Goal: Task Accomplishment & Management: Manage account settings

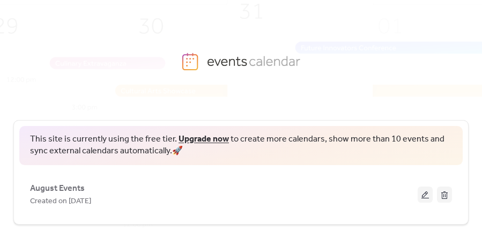
scroll to position [3, 0]
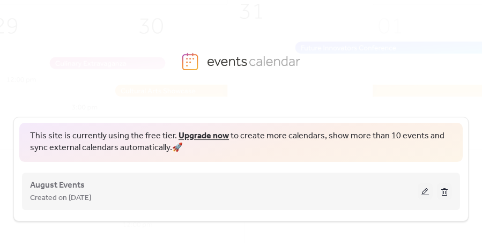
click at [420, 191] on button at bounding box center [425, 191] width 15 height 16
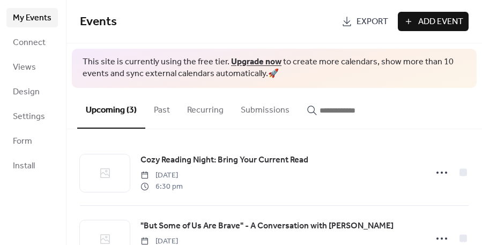
click at [32, 16] on span "My Events" at bounding box center [32, 18] width 39 height 13
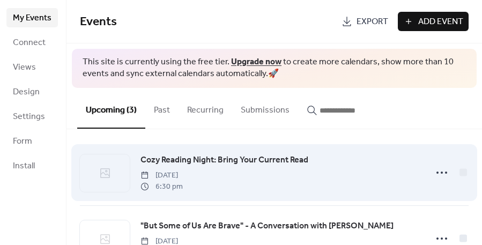
click at [176, 156] on span "Cozy Reading Night: Bring Your Current Read" at bounding box center [225, 160] width 168 height 13
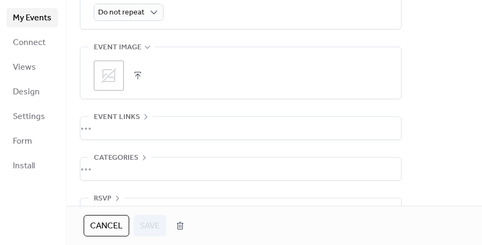
scroll to position [539, 0]
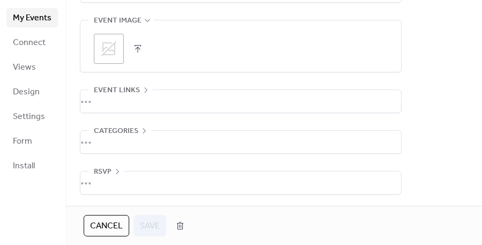
click at [110, 94] on div "•••" at bounding box center [240, 101] width 321 height 23
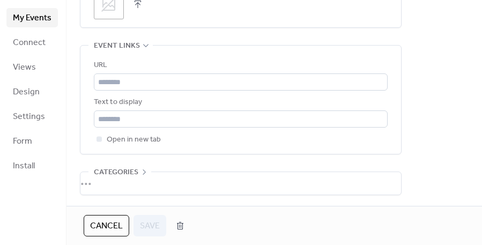
scroll to position [625, 0]
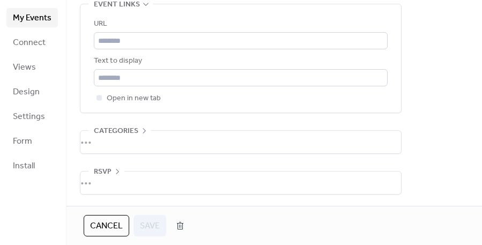
click at [104, 175] on div "•••" at bounding box center [240, 183] width 321 height 23
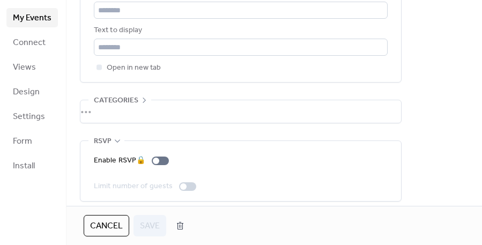
scroll to position [662, 0]
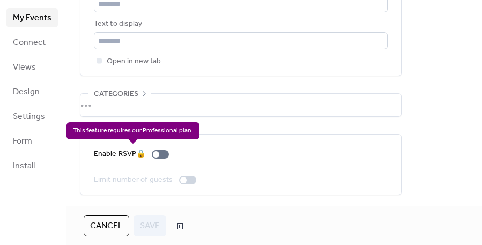
click at [158, 151] on div "Enable RSVP 🔒" at bounding box center [133, 154] width 79 height 13
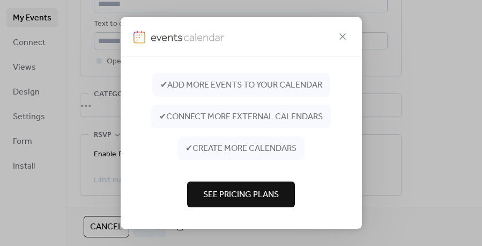
scroll to position [80, 0]
click at [249, 191] on span "See Pricing Plans" at bounding box center [241, 195] width 76 height 13
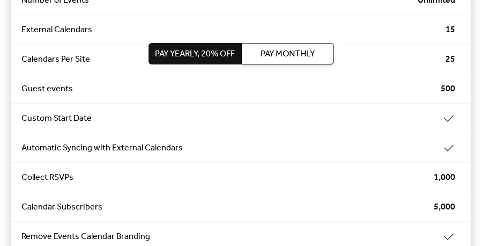
scroll to position [1525, 0]
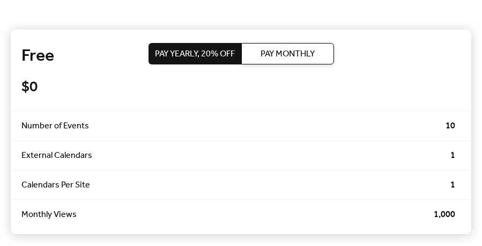
scroll to position [78, 0]
click at [296, 54] on span "Pay Monthly" at bounding box center [288, 54] width 54 height 13
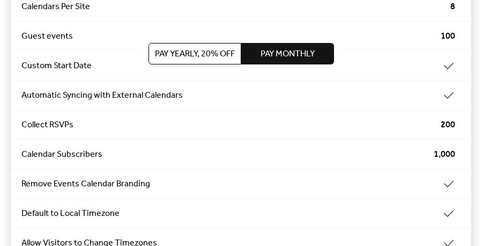
scroll to position [980, 0]
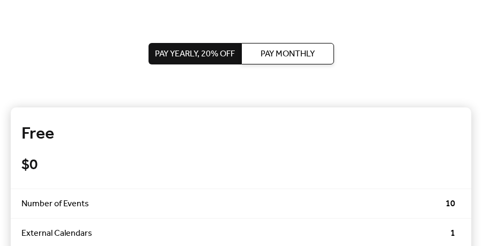
click at [298, 54] on span "Pay Monthly" at bounding box center [288, 54] width 54 height 13
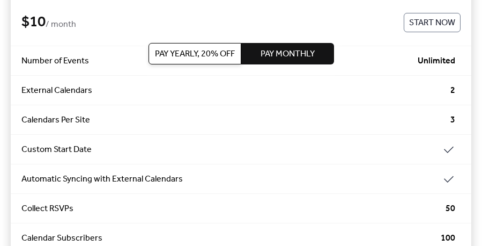
scroll to position [370, 0]
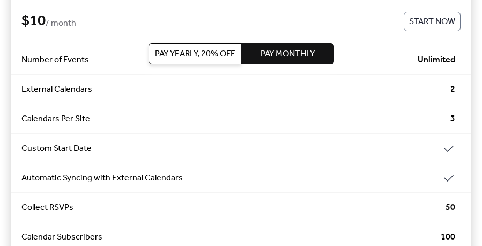
click at [420, 20] on span "Start Now" at bounding box center [432, 22] width 46 height 13
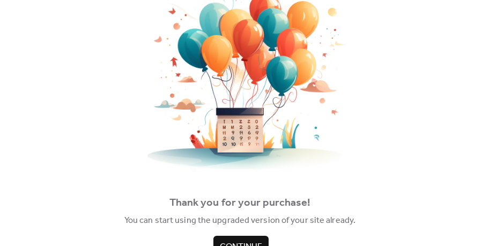
scroll to position [83, 0]
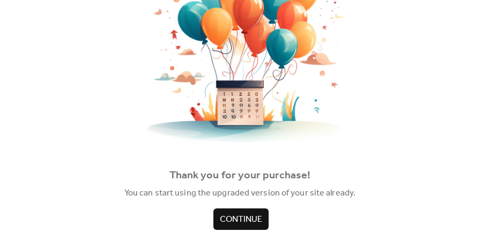
click at [235, 217] on span "Continue" at bounding box center [241, 219] width 42 height 13
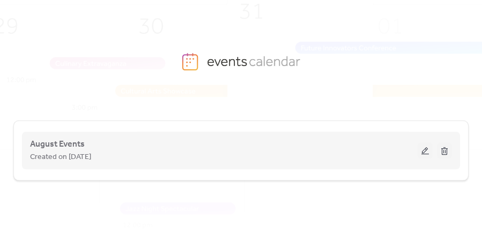
click at [425, 150] on button at bounding box center [425, 150] width 15 height 16
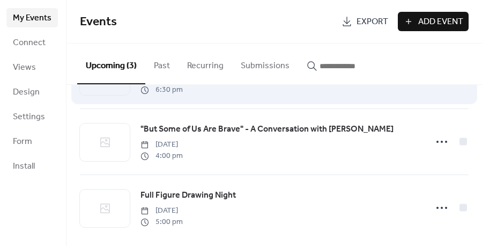
scroll to position [54, 0]
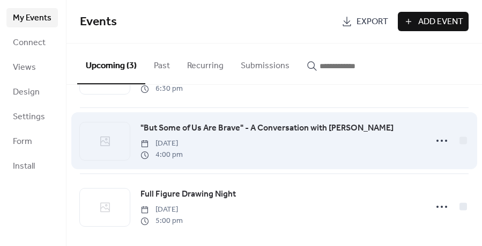
click at [326, 130] on span ""But Some of Us Are Brave" - A Conversation with [PERSON_NAME]" at bounding box center [267, 128] width 253 height 13
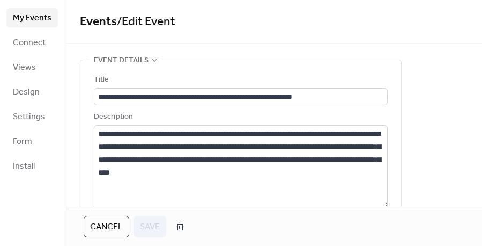
click at [291, 109] on div "**********" at bounding box center [241, 206] width 294 height 267
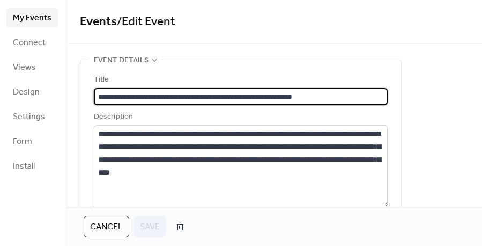
drag, startPoint x: 356, startPoint y: 95, endPoint x: 158, endPoint y: 85, distance: 198.7
click at [158, 85] on div "**********" at bounding box center [241, 89] width 294 height 32
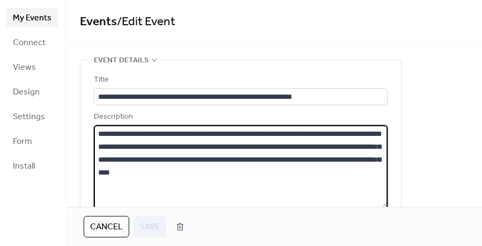
click at [271, 177] on textarea "**********" at bounding box center [241, 166] width 294 height 82
drag, startPoint x: 271, startPoint y: 177, endPoint x: 90, endPoint y: 132, distance: 186.8
click at [90, 132] on div "**********" at bounding box center [240, 204] width 321 height 289
paste textarea
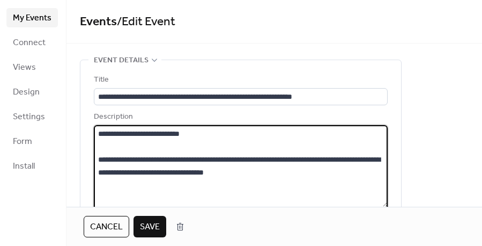
drag, startPoint x: 215, startPoint y: 132, endPoint x: 83, endPoint y: 132, distance: 131.9
click at [83, 132] on div "**********" at bounding box center [240, 204] width 321 height 289
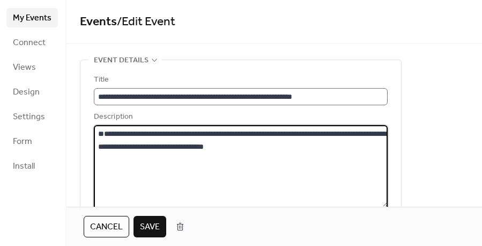
type textarea "**********"
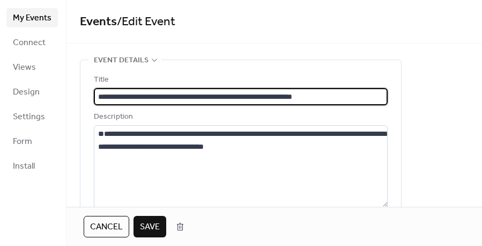
drag, startPoint x: 337, startPoint y: 95, endPoint x: 133, endPoint y: 74, distance: 205.4
click at [133, 74] on div "**********" at bounding box center [241, 89] width 294 height 32
paste input "text"
type input "**********"
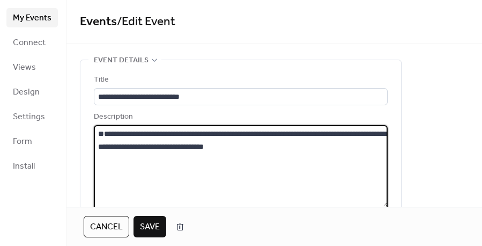
click at [99, 159] on textarea "**********" at bounding box center [241, 166] width 294 height 82
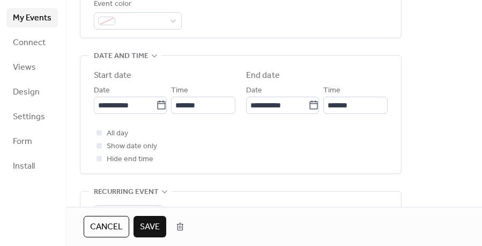
scroll to position [313, 0]
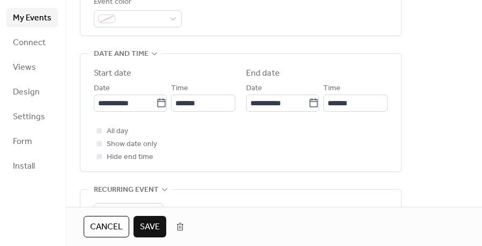
type textarea "**********"
click at [99, 143] on div at bounding box center [99, 143] width 5 height 5
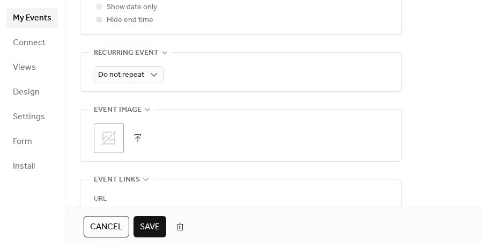
scroll to position [451, 0]
click at [134, 135] on button "button" at bounding box center [137, 137] width 15 height 15
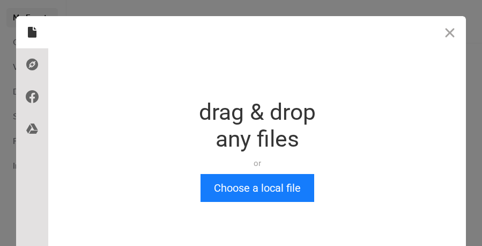
scroll to position [0, 0]
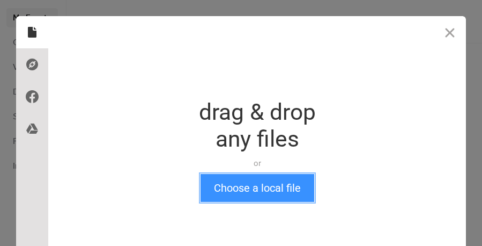
click at [264, 189] on button "Choose a local file" at bounding box center [258, 188] width 114 height 28
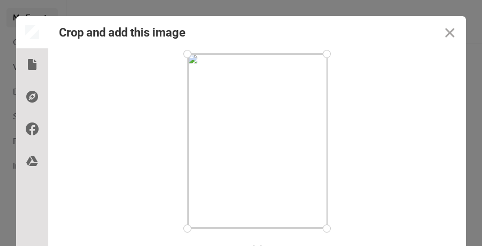
scroll to position [54, 0]
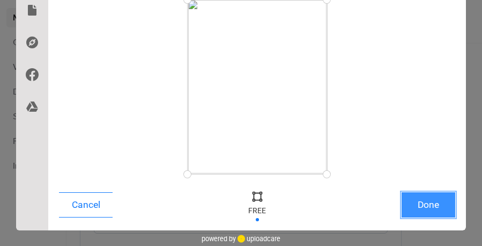
click at [427, 201] on button "Done" at bounding box center [429, 204] width 54 height 25
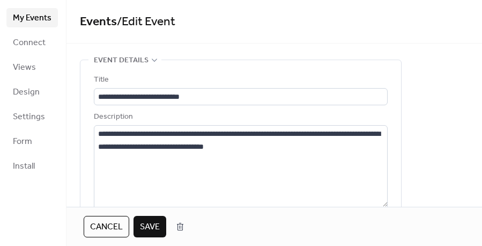
scroll to position [483, 0]
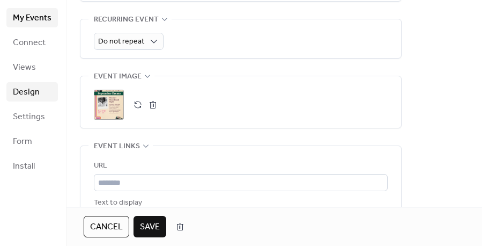
click at [48, 91] on link "Design" at bounding box center [31, 91] width 51 height 19
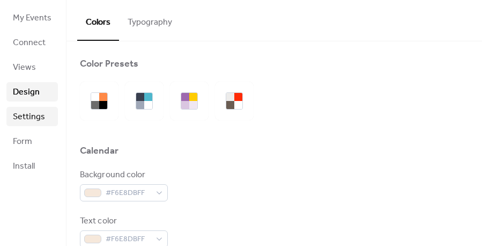
click at [36, 116] on span "Settings" at bounding box center [29, 116] width 32 height 13
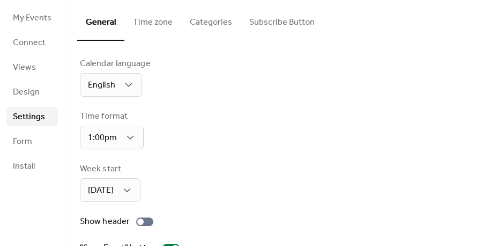
scroll to position [2, 0]
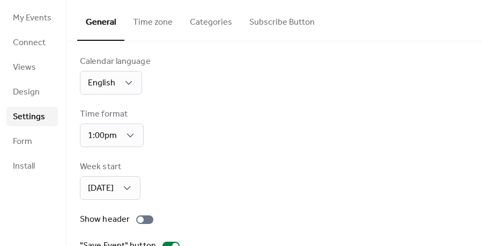
click at [153, 19] on button "Time zone" at bounding box center [152, 20] width 57 height 40
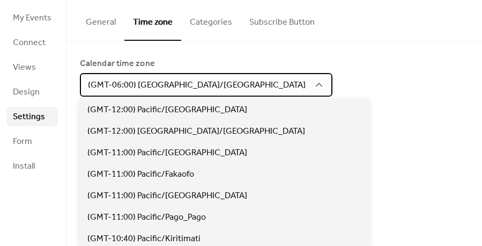
click at [206, 85] on div "(GMT-06:00) America/Chicago" at bounding box center [206, 85] width 253 height 24
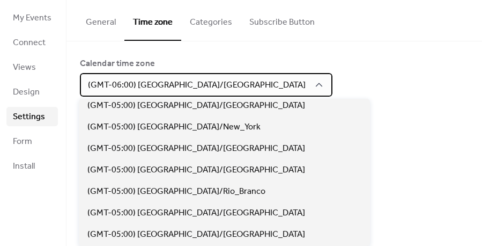
scroll to position [943, 0]
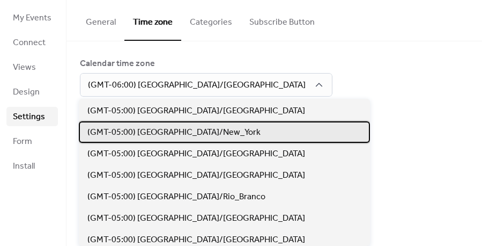
click at [185, 129] on span "(GMT-05:00) America/New_York" at bounding box center [173, 132] width 173 height 13
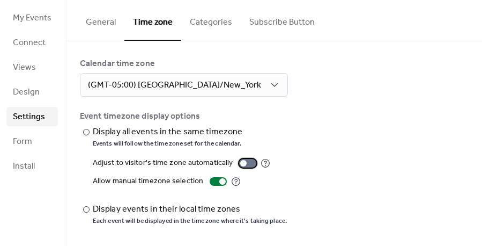
click at [249, 161] on div at bounding box center [247, 163] width 17 height 9
click at [85, 209] on div at bounding box center [86, 209] width 6 height 6
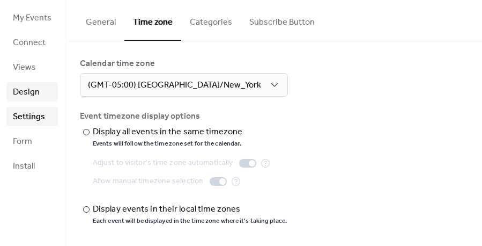
click at [30, 90] on span "Design" at bounding box center [26, 92] width 27 height 13
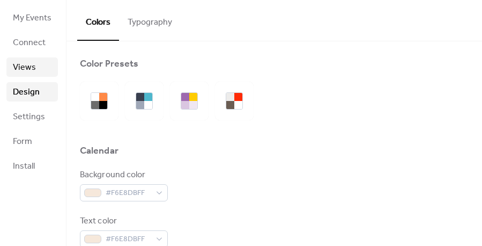
click at [34, 64] on span "Views" at bounding box center [24, 67] width 23 height 13
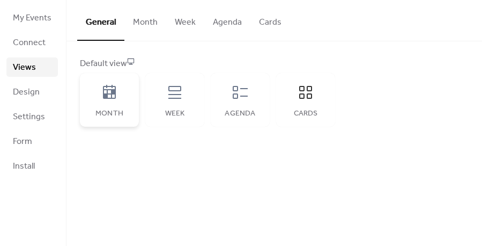
click at [108, 95] on icon at bounding box center [109, 92] width 17 height 17
click at [173, 99] on icon at bounding box center [174, 92] width 17 height 17
click at [247, 106] on div "Agenda" at bounding box center [240, 100] width 59 height 54
click at [32, 98] on span "Design" at bounding box center [26, 92] width 27 height 13
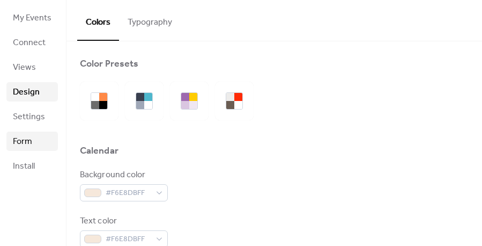
click at [23, 139] on span "Form" at bounding box center [22, 141] width 19 height 13
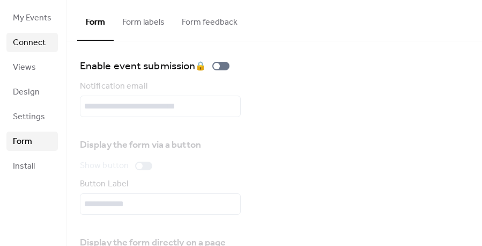
click at [41, 43] on span "Connect" at bounding box center [29, 42] width 33 height 13
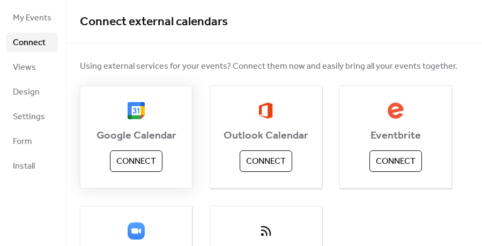
click at [124, 159] on span "Connect" at bounding box center [136, 161] width 40 height 13
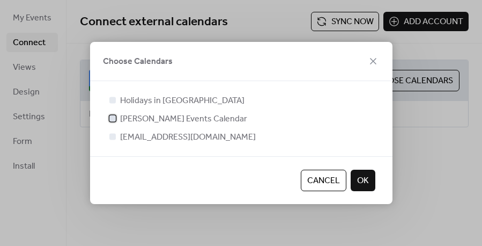
click at [114, 116] on div at bounding box center [112, 118] width 6 height 6
click at [364, 183] on span "OK" at bounding box center [363, 180] width 12 height 13
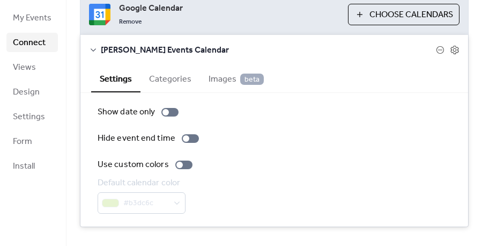
scroll to position [78, 0]
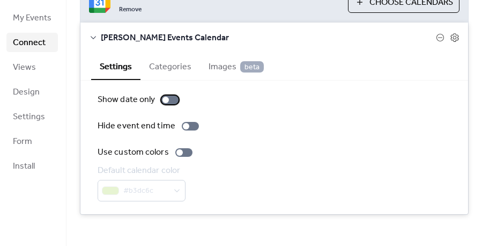
click at [168, 100] on div at bounding box center [169, 99] width 17 height 9
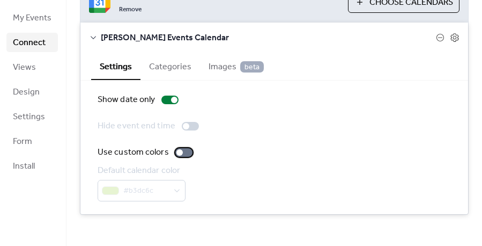
click at [183, 150] on div at bounding box center [183, 152] width 17 height 9
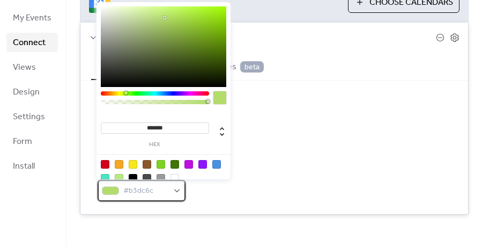
click at [174, 192] on div "#b3dc6c" at bounding box center [142, 190] width 88 height 21
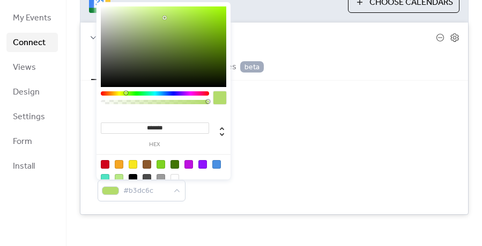
click at [263, 152] on div "Use custom colors" at bounding box center [274, 152] width 353 height 13
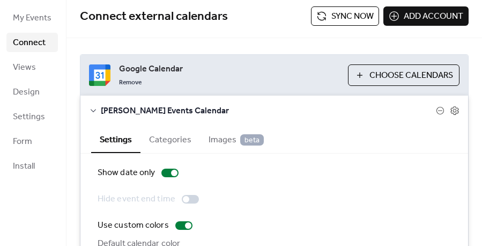
scroll to position [0, 0]
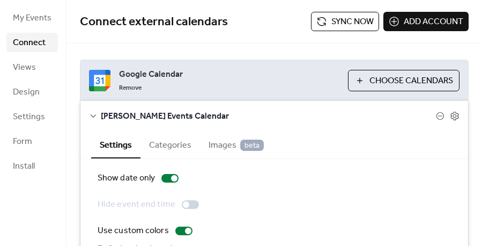
click at [336, 26] on span "Sync now" at bounding box center [352, 22] width 42 height 13
click at [311, 18] on button "Sync now" at bounding box center [345, 21] width 68 height 19
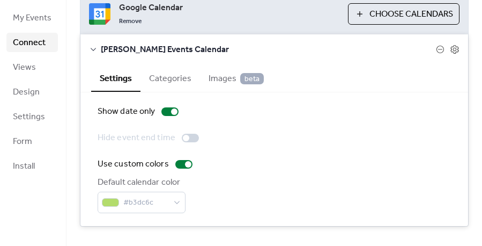
scroll to position [78, 0]
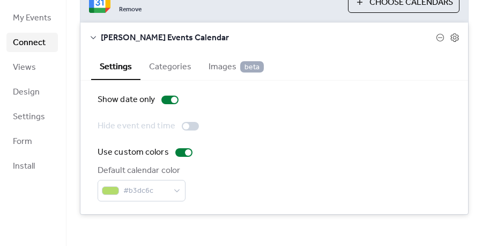
click at [168, 72] on button "Categories" at bounding box center [171, 66] width 60 height 26
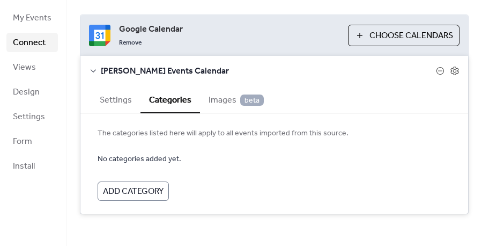
click at [220, 97] on span "Images beta" at bounding box center [236, 100] width 55 height 13
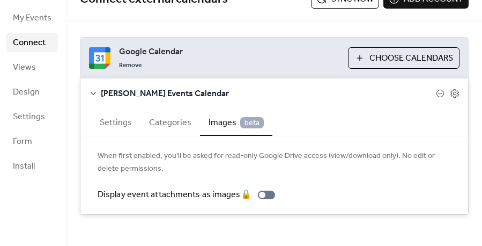
click at [168, 120] on button "Categories" at bounding box center [171, 121] width 60 height 26
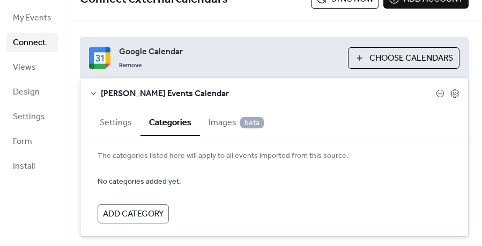
click at [125, 122] on button "Settings" at bounding box center [115, 121] width 49 height 26
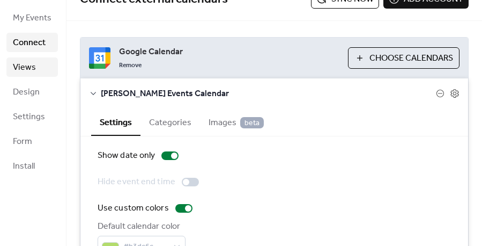
click at [26, 68] on span "Views" at bounding box center [24, 67] width 23 height 13
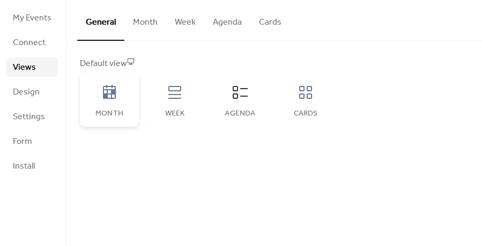
click at [106, 91] on icon at bounding box center [109, 92] width 13 height 14
click at [145, 24] on button "Month" at bounding box center [145, 20] width 42 height 40
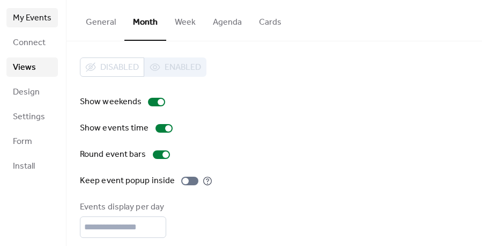
click at [35, 21] on span "My Events" at bounding box center [32, 18] width 39 height 13
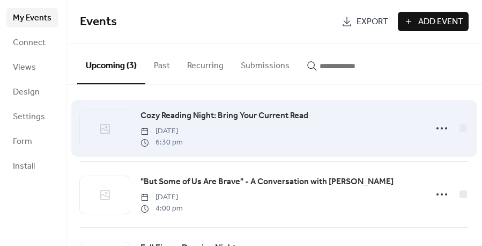
scroll to position [58, 0]
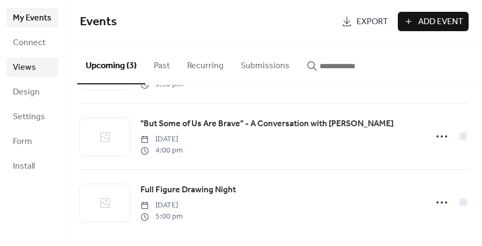
click at [20, 67] on span "Views" at bounding box center [24, 67] width 23 height 13
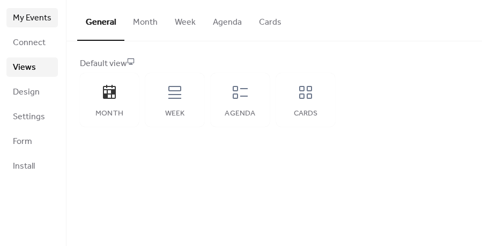
click at [27, 19] on span "My Events" at bounding box center [32, 18] width 39 height 13
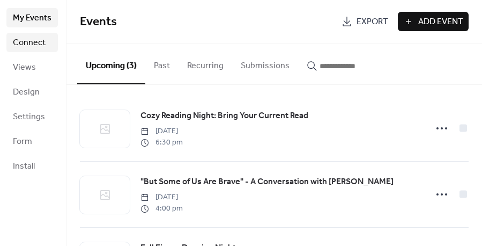
click at [32, 41] on span "Connect" at bounding box center [29, 42] width 33 height 13
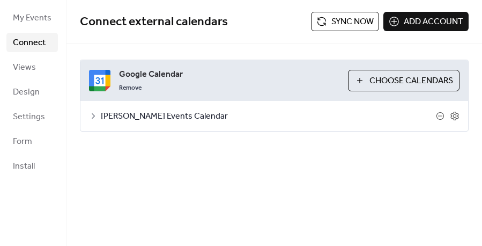
click at [92, 115] on icon at bounding box center [93, 116] width 9 height 9
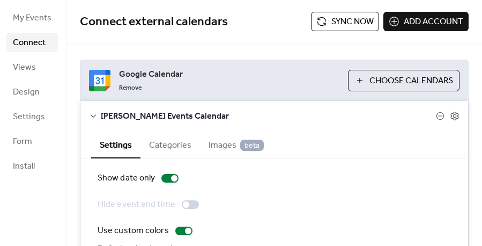
click at [391, 80] on span "Choose Calendars" at bounding box center [412, 81] width 84 height 13
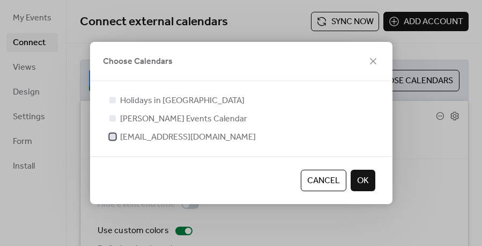
click at [113, 136] on div at bounding box center [112, 136] width 6 height 6
click at [115, 137] on div at bounding box center [112, 136] width 6 height 6
click at [364, 176] on span "OK" at bounding box center [363, 180] width 12 height 13
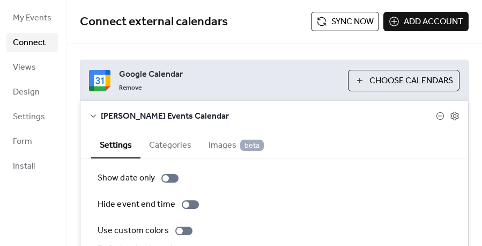
click at [322, 20] on button "Sync now" at bounding box center [345, 21] width 68 height 19
click at [315, 21] on button "Sync now" at bounding box center [345, 21] width 68 height 19
click at [27, 98] on span "Design" at bounding box center [26, 92] width 27 height 13
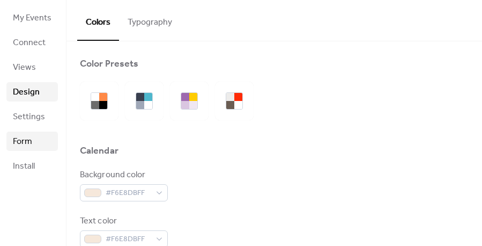
click at [24, 143] on span "Form" at bounding box center [22, 141] width 19 height 13
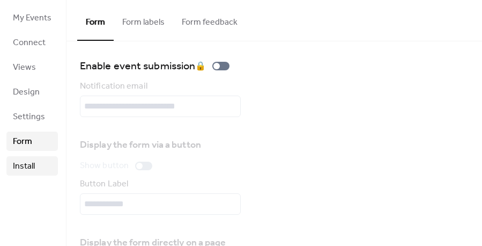
click at [21, 160] on span "Install" at bounding box center [24, 166] width 22 height 13
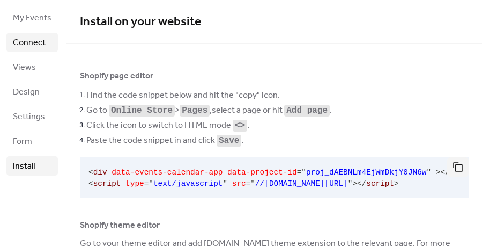
click at [26, 46] on span "Connect" at bounding box center [29, 42] width 33 height 13
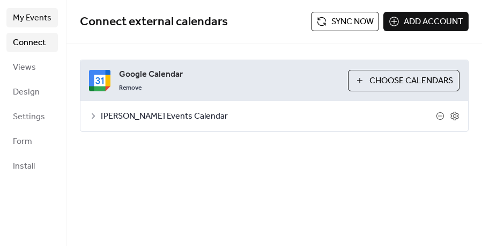
click at [33, 18] on span "My Events" at bounding box center [32, 18] width 39 height 13
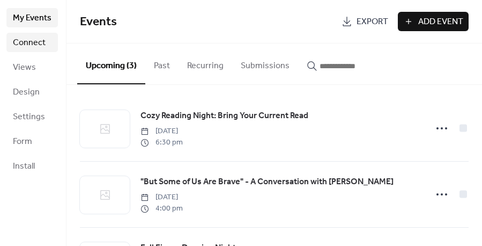
click at [28, 41] on span "Connect" at bounding box center [29, 42] width 33 height 13
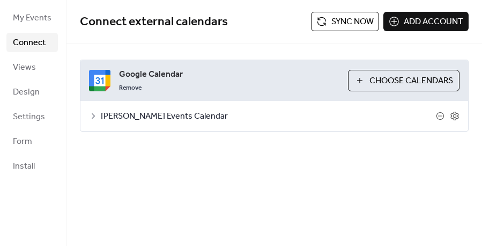
click at [94, 115] on icon at bounding box center [93, 116] width 9 height 9
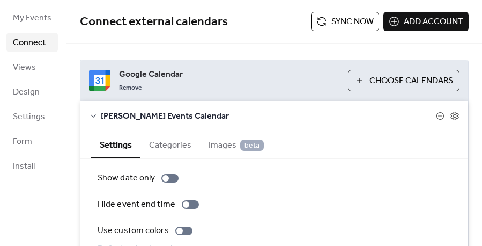
click at [210, 143] on span "Images beta" at bounding box center [236, 145] width 55 height 13
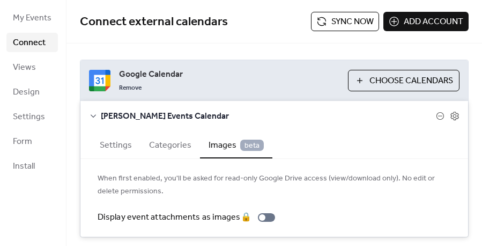
click at [326, 21] on button "Sync now" at bounding box center [345, 21] width 68 height 19
click at [32, 15] on span "My Events" at bounding box center [32, 18] width 39 height 13
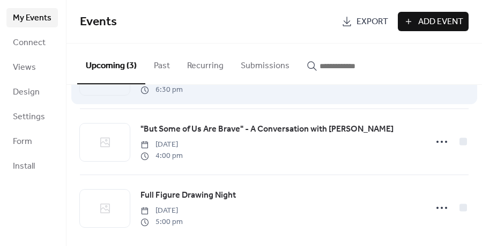
scroll to position [54, 0]
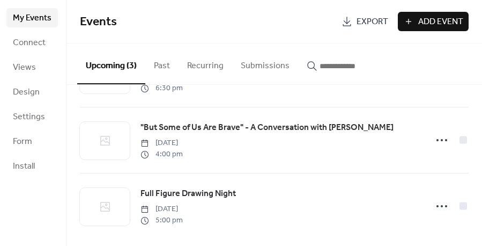
click at [255, 65] on button "Submissions" at bounding box center [265, 63] width 66 height 40
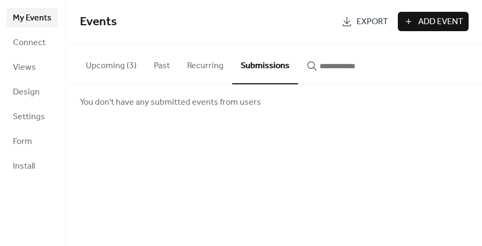
click at [199, 67] on button "Recurring" at bounding box center [206, 63] width 54 height 40
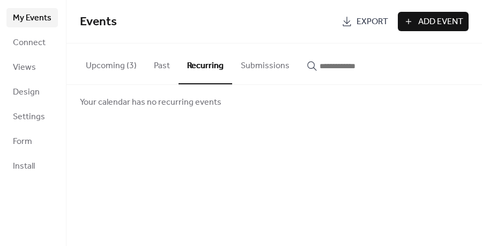
click at [156, 67] on button "Past" at bounding box center [161, 63] width 33 height 40
click at [118, 67] on button "Upcoming (3)" at bounding box center [111, 63] width 68 height 40
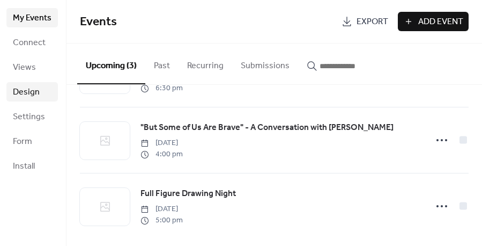
click at [28, 94] on span "Design" at bounding box center [26, 92] width 27 height 13
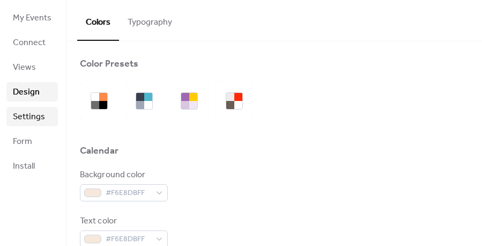
click at [31, 108] on link "Settings" at bounding box center [31, 116] width 51 height 19
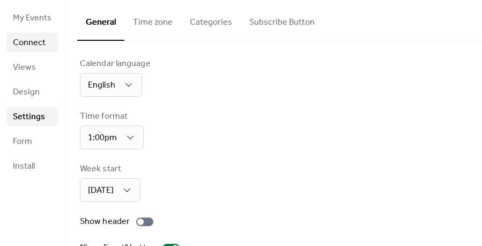
click at [31, 46] on span "Connect" at bounding box center [29, 42] width 33 height 13
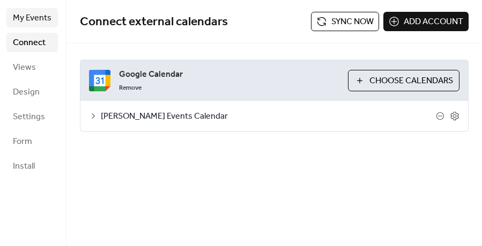
click at [38, 20] on span "My Events" at bounding box center [32, 18] width 39 height 13
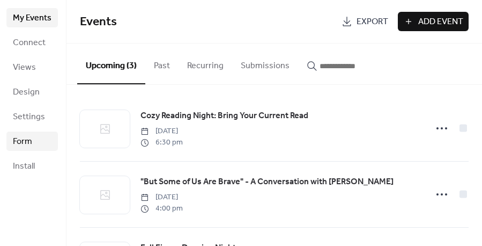
click at [27, 142] on span "Form" at bounding box center [22, 141] width 19 height 13
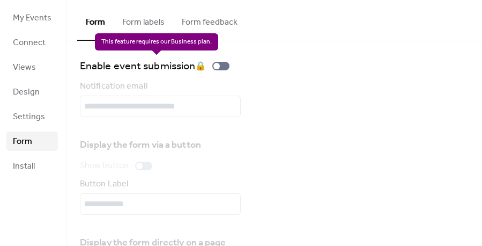
click at [220, 66] on div "Enable event submission 🔒" at bounding box center [157, 65] width 154 height 17
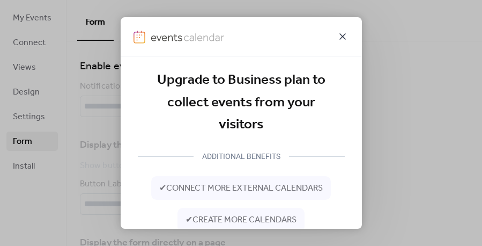
click at [342, 34] on icon at bounding box center [342, 36] width 13 height 13
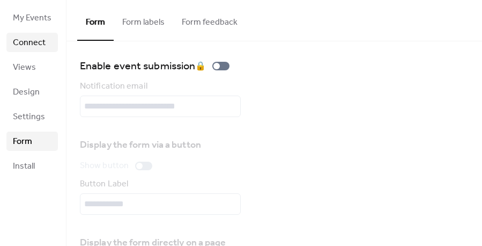
click at [29, 42] on span "Connect" at bounding box center [29, 42] width 33 height 13
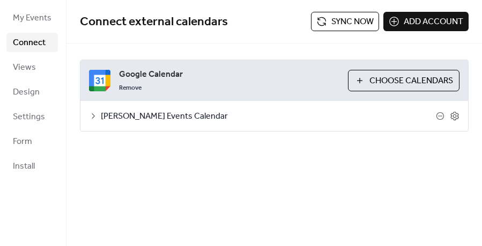
click at [321, 18] on button "Sync now" at bounding box center [345, 21] width 68 height 19
click at [31, 19] on span "My Events" at bounding box center [32, 18] width 39 height 13
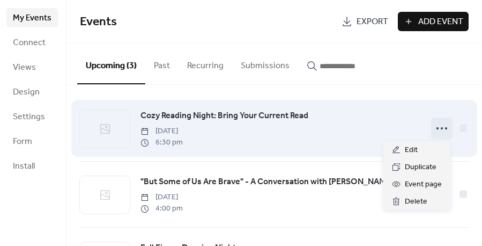
click at [433, 128] on icon at bounding box center [441, 128] width 17 height 17
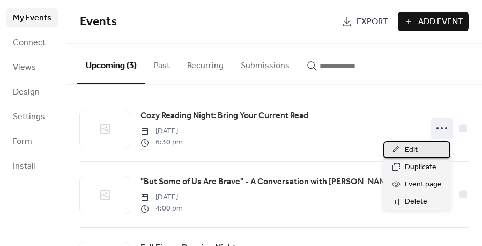
click at [417, 144] on span "Edit" at bounding box center [411, 150] width 13 height 13
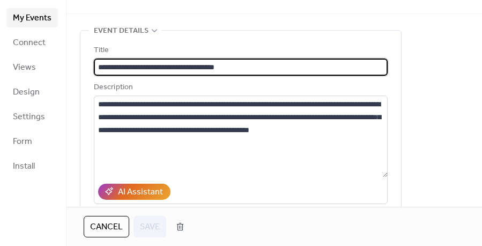
scroll to position [40, 0]
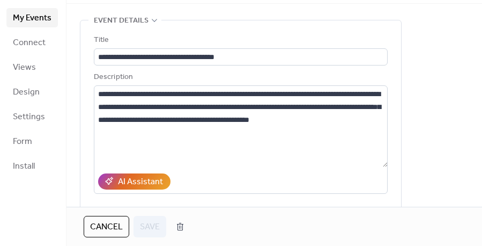
click at [100, 222] on span "Cancel" at bounding box center [106, 226] width 33 height 13
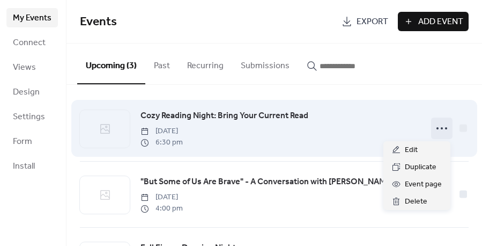
click at [435, 126] on icon at bounding box center [441, 128] width 17 height 17
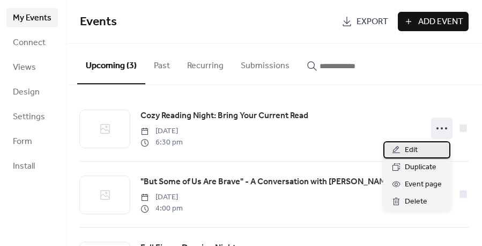
click at [417, 146] on span "Edit" at bounding box center [411, 150] width 13 height 13
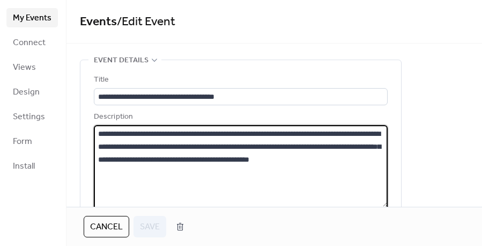
drag, startPoint x: 381, startPoint y: 160, endPoint x: 99, endPoint y: 136, distance: 283.1
click at [99, 136] on textarea "**********" at bounding box center [241, 166] width 294 height 82
paste textarea
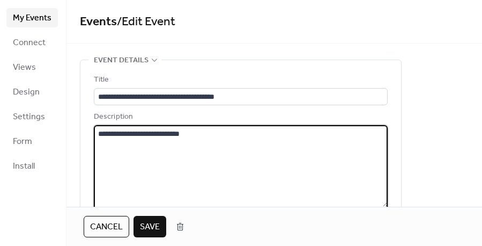
drag, startPoint x: 211, startPoint y: 132, endPoint x: 77, endPoint y: 128, distance: 134.1
type textarea "**********"
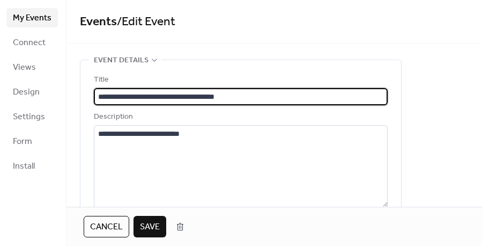
drag, startPoint x: 250, startPoint y: 94, endPoint x: 91, endPoint y: 97, distance: 158.8
click at [91, 97] on div "**********" at bounding box center [240, 204] width 321 height 289
paste input "text"
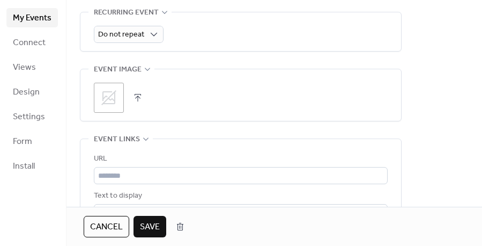
scroll to position [503, 0]
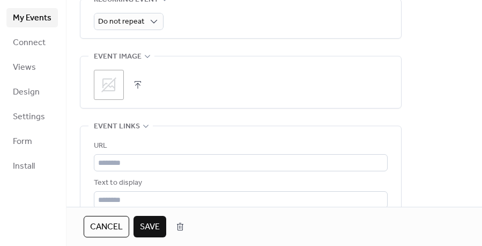
type input "**********"
click at [110, 84] on icon at bounding box center [108, 84] width 15 height 15
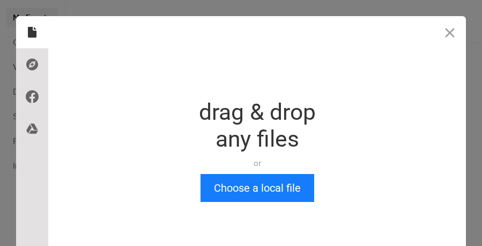
scroll to position [0, 0]
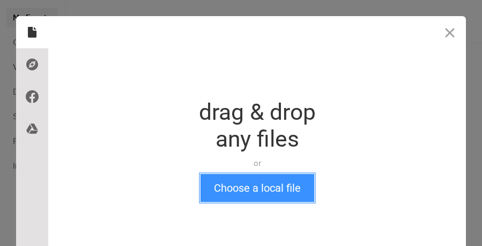
click at [240, 189] on button "Choose a local file" at bounding box center [258, 188] width 114 height 28
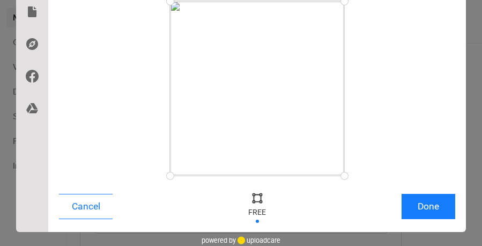
scroll to position [54, 0]
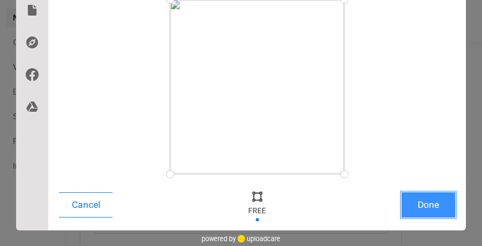
click at [420, 202] on button "Done" at bounding box center [429, 204] width 54 height 25
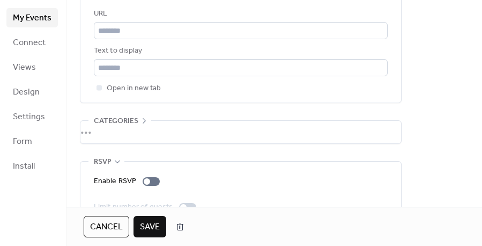
scroll to position [661, 0]
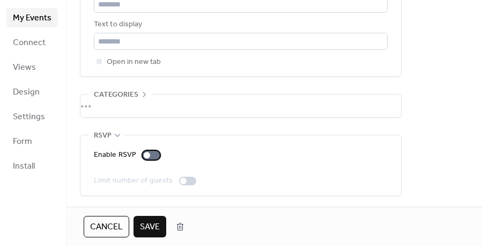
click at [151, 151] on div at bounding box center [151, 155] width 17 height 9
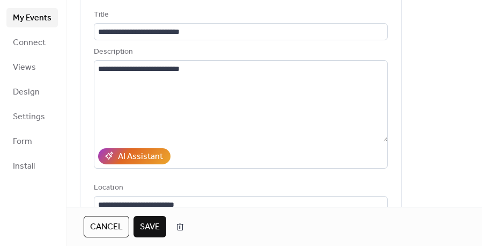
scroll to position [32, 0]
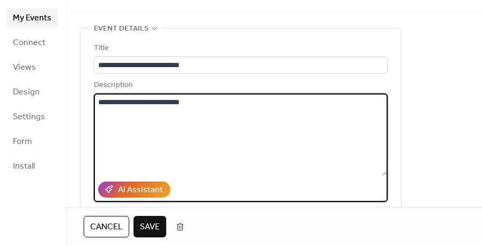
click at [141, 147] on textarea "**********" at bounding box center [241, 134] width 294 height 82
drag, startPoint x: 216, startPoint y: 107, endPoint x: 95, endPoint y: 96, distance: 120.7
click at [95, 96] on textarea "**********" at bounding box center [241, 134] width 294 height 82
paste textarea "**********"
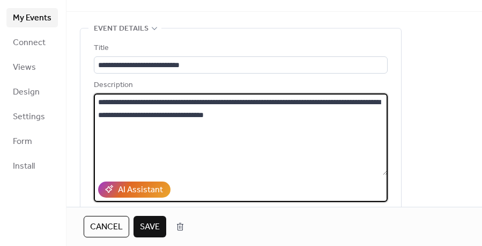
type textarea "**********"
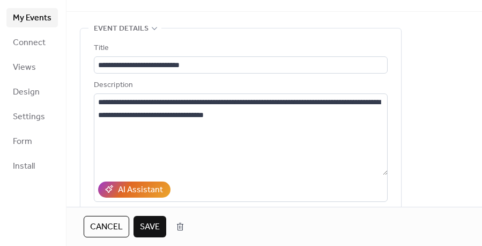
click at [144, 224] on span "Save" at bounding box center [150, 226] width 20 height 13
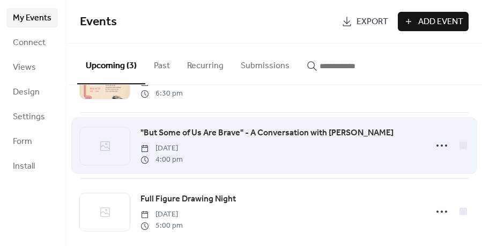
scroll to position [49, 0]
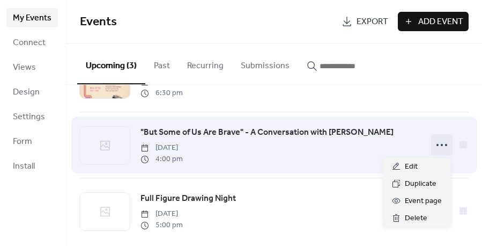
click at [438, 146] on icon at bounding box center [441, 144] width 17 height 17
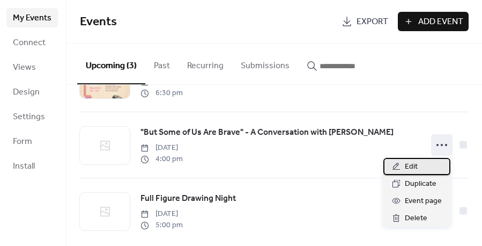
click at [417, 161] on span "Edit" at bounding box center [411, 166] width 13 height 13
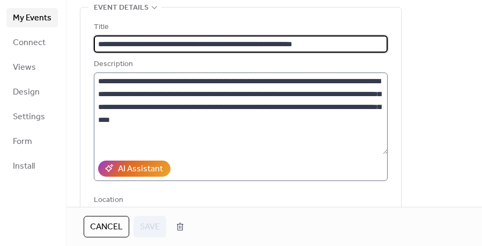
scroll to position [53, 0]
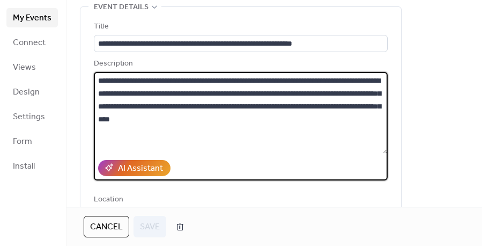
drag, startPoint x: 275, startPoint y: 119, endPoint x: 94, endPoint y: 72, distance: 186.1
click at [94, 72] on textarea "**********" at bounding box center [241, 113] width 294 height 82
paste textarea
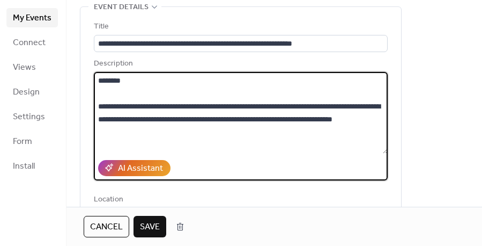
drag, startPoint x: 133, startPoint y: 82, endPoint x: 82, endPoint y: 76, distance: 51.3
click at [82, 76] on div "**********" at bounding box center [240, 151] width 321 height 289
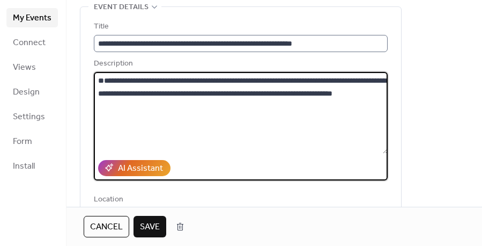
type textarea "**********"
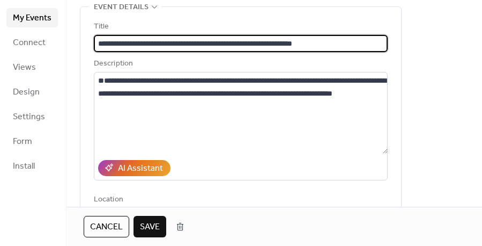
drag, startPoint x: 344, startPoint y: 42, endPoint x: 135, endPoint y: 26, distance: 209.7
click at [135, 26] on div "**********" at bounding box center [241, 36] width 294 height 32
paste input "text"
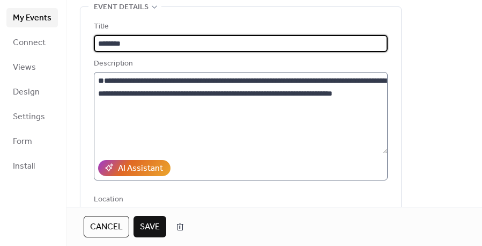
type input "********"
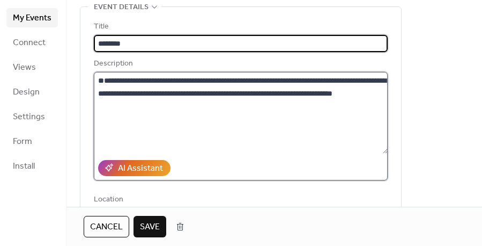
click at [99, 102] on textarea "**********" at bounding box center [241, 113] width 294 height 82
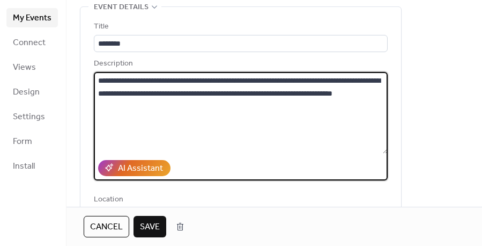
click at [114, 137] on textarea "**********" at bounding box center [241, 113] width 294 height 82
click at [114, 142] on textarea "**********" at bounding box center [241, 113] width 294 height 82
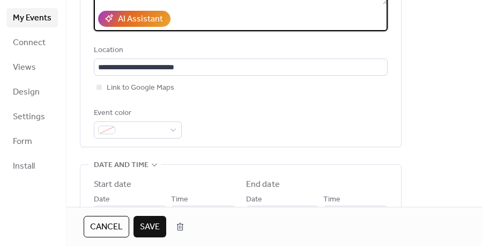
scroll to position [205, 0]
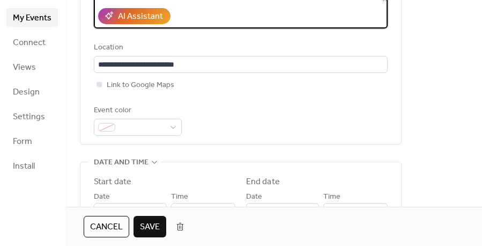
type textarea "**********"
click at [99, 83] on div at bounding box center [99, 84] width 5 height 5
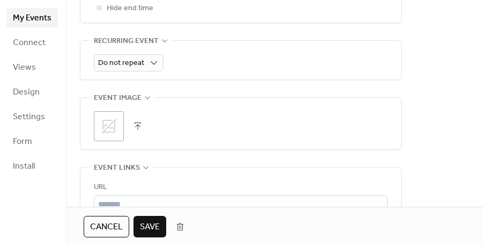
scroll to position [466, 0]
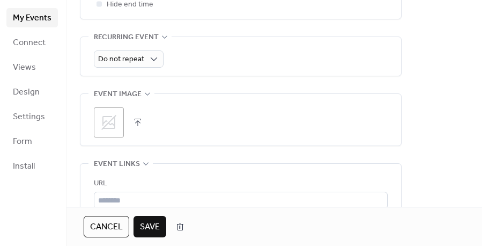
click at [106, 125] on icon at bounding box center [108, 122] width 17 height 17
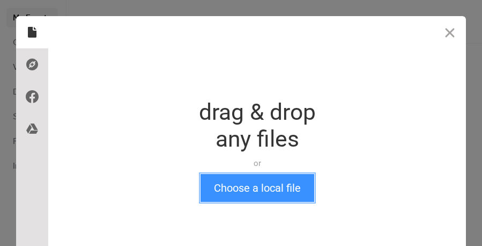
click at [219, 188] on button "Choose a local file" at bounding box center [258, 188] width 114 height 28
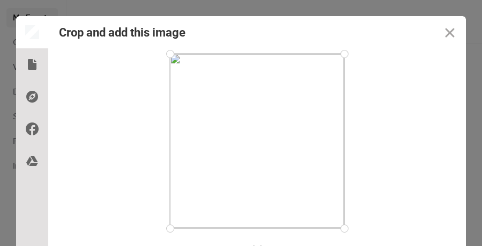
scroll to position [54, 0]
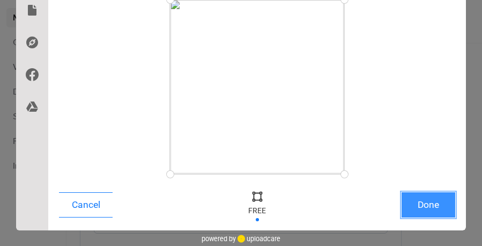
click at [425, 202] on button "Done" at bounding box center [429, 204] width 54 height 25
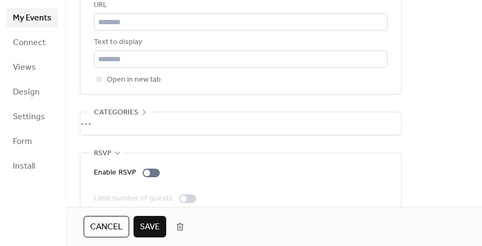
scroll to position [661, 0]
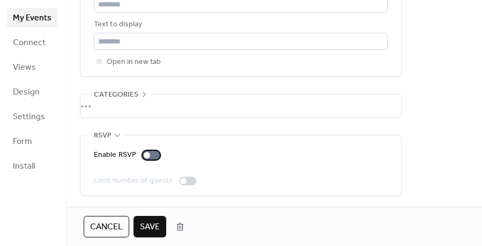
click at [149, 153] on div at bounding box center [151, 155] width 17 height 9
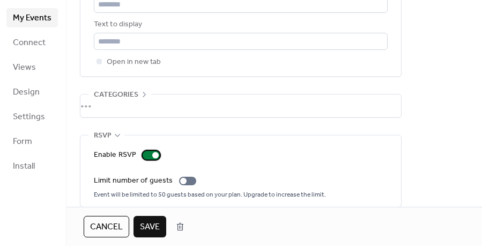
scroll to position [673, 0]
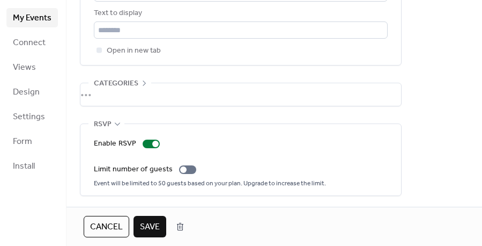
click at [147, 225] on span "Save" at bounding box center [150, 226] width 20 height 13
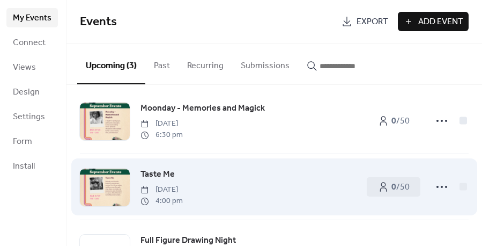
scroll to position [9, 0]
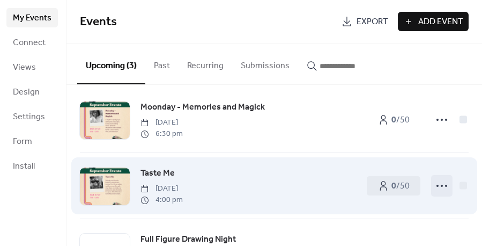
click at [437, 183] on icon at bounding box center [441, 185] width 17 height 17
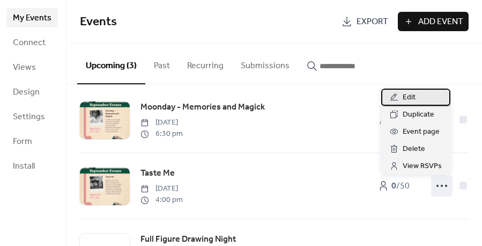
click at [414, 105] on div "Edit" at bounding box center [415, 96] width 69 height 17
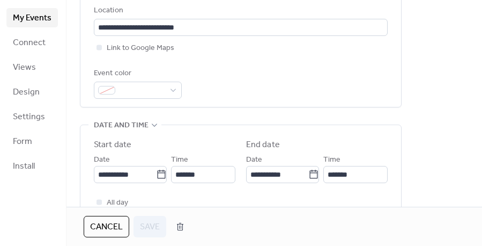
scroll to position [285, 0]
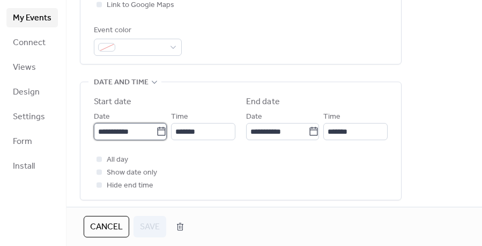
click at [124, 129] on input "**********" at bounding box center [125, 131] width 62 height 17
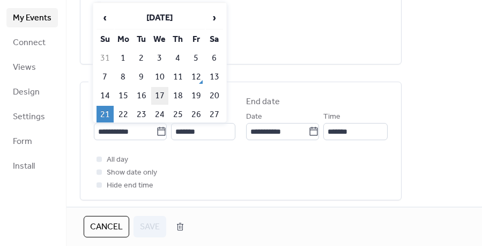
click at [162, 98] on td "17" at bounding box center [159, 96] width 17 height 18
type input "**********"
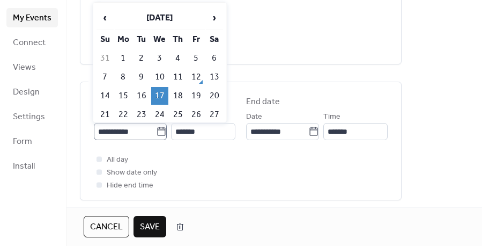
click at [156, 135] on icon at bounding box center [161, 131] width 11 height 11
click at [152, 135] on input "**********" at bounding box center [125, 131] width 62 height 17
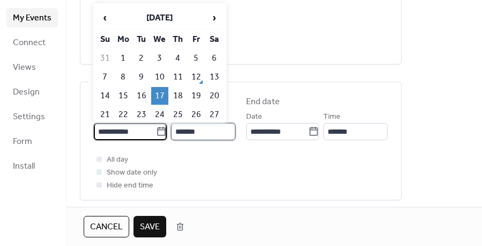
click at [194, 129] on input "*******" at bounding box center [203, 131] width 64 height 17
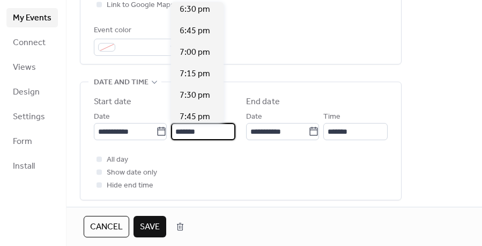
scroll to position [1592, 0]
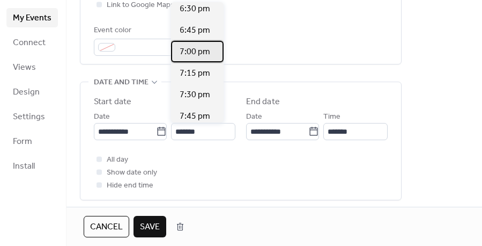
click at [196, 48] on span "7:00 pm" at bounding box center [195, 52] width 31 height 13
type input "*******"
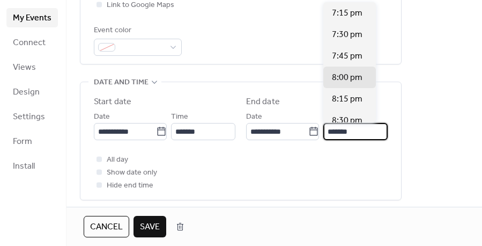
click at [341, 134] on input "*******" at bounding box center [355, 131] width 64 height 17
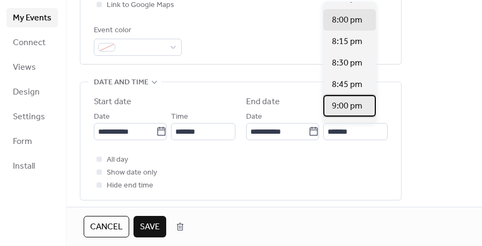
click at [344, 110] on span "9:00 pm" at bounding box center [347, 106] width 31 height 13
type input "*******"
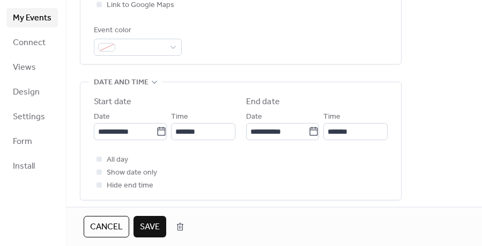
click at [145, 227] on span "Save" at bounding box center [150, 226] width 20 height 13
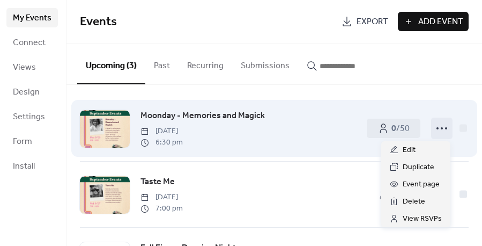
click at [444, 129] on icon at bounding box center [441, 128] width 17 height 17
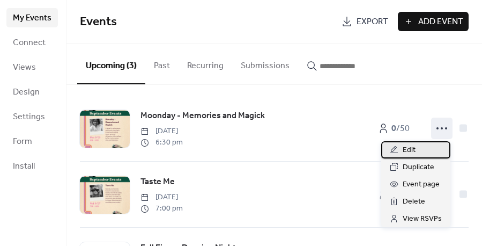
click at [423, 149] on div "Edit" at bounding box center [415, 149] width 69 height 17
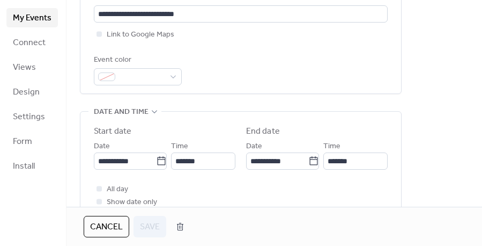
scroll to position [256, 0]
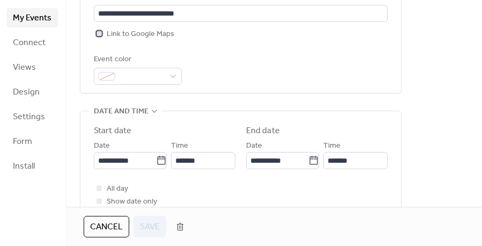
click at [97, 31] on div at bounding box center [99, 33] width 5 height 5
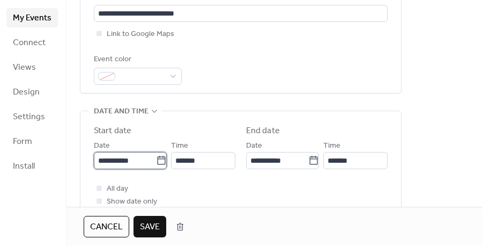
click at [142, 157] on input "**********" at bounding box center [125, 160] width 62 height 17
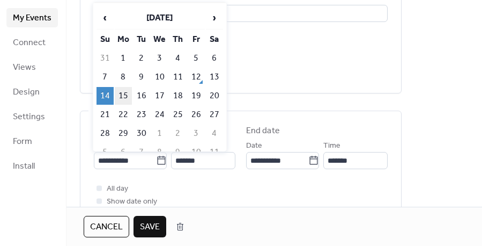
click at [122, 93] on td "15" at bounding box center [123, 96] width 17 height 18
type input "**********"
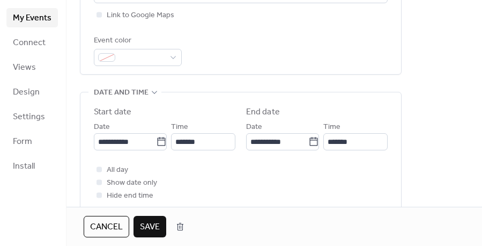
scroll to position [276, 0]
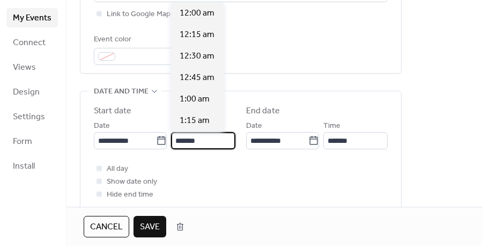
click at [200, 142] on input "*******" at bounding box center [203, 140] width 64 height 17
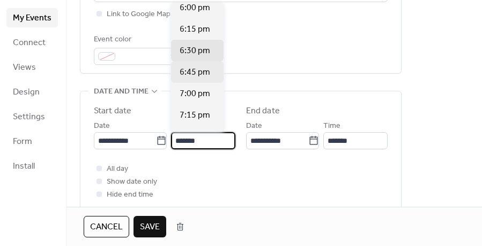
scroll to position [1546, 0]
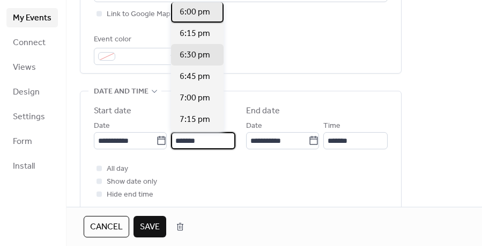
click at [195, 13] on span "6:00 pm" at bounding box center [195, 12] width 31 height 13
type input "*******"
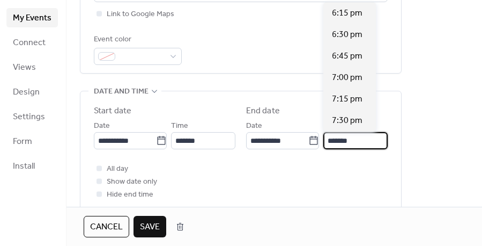
scroll to position [150, 0]
click at [337, 143] on input "*******" at bounding box center [355, 140] width 64 height 17
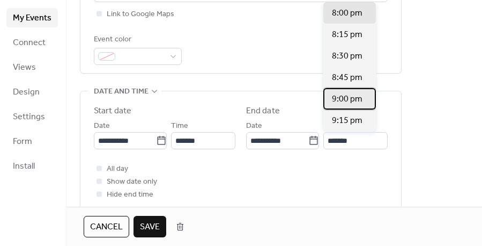
click at [336, 100] on span "9:00 pm" at bounding box center [347, 99] width 31 height 13
type input "*******"
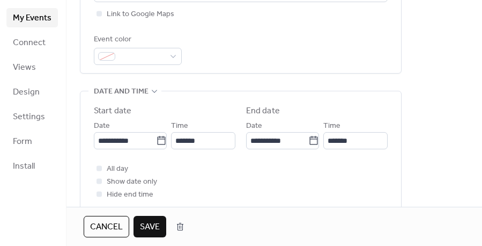
click at [142, 222] on span "Save" at bounding box center [150, 226] width 20 height 13
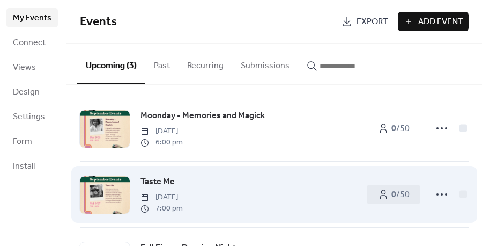
scroll to position [58, 0]
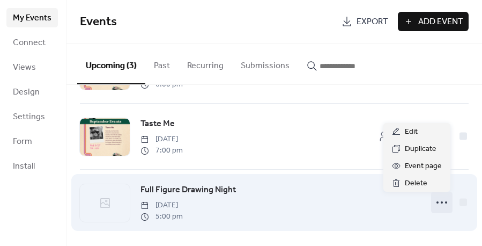
click at [433, 200] on icon at bounding box center [441, 202] width 17 height 17
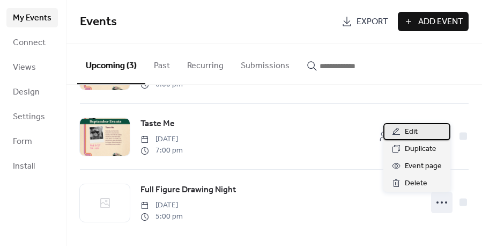
click at [405, 137] on span "Edit" at bounding box center [411, 131] width 13 height 13
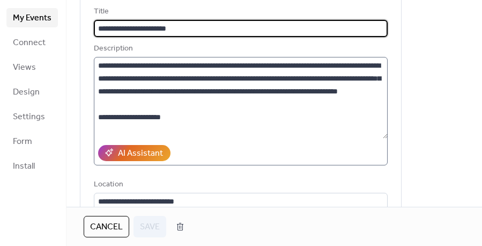
scroll to position [70, 0]
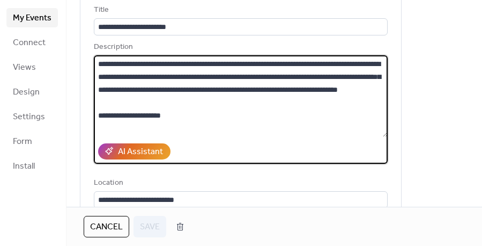
click at [187, 131] on textarea "**********" at bounding box center [241, 96] width 294 height 82
drag, startPoint x: 187, startPoint y: 131, endPoint x: 95, endPoint y: 65, distance: 112.5
click at [95, 65] on textarea "**********" at bounding box center [241, 96] width 294 height 82
paste textarea "**********"
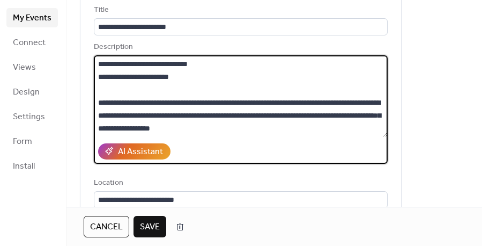
drag, startPoint x: 208, startPoint y: 75, endPoint x: 80, endPoint y: 63, distance: 128.8
click at [80, 63] on div "**********" at bounding box center [240, 134] width 321 height 289
type textarea "**********"
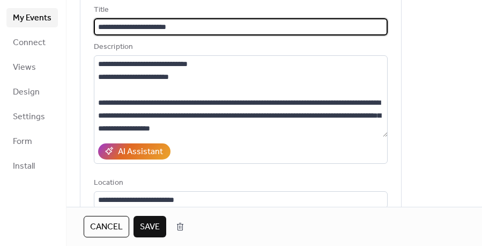
drag, startPoint x: 188, startPoint y: 28, endPoint x: 86, endPoint y: 17, distance: 103.1
click at [86, 17] on div "**********" at bounding box center [240, 134] width 321 height 289
paste input "**********"
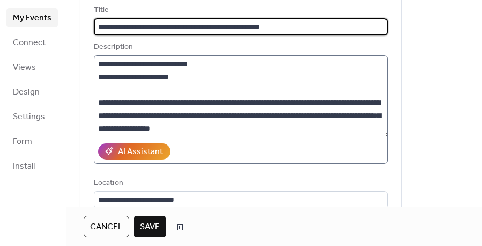
type input "**********"
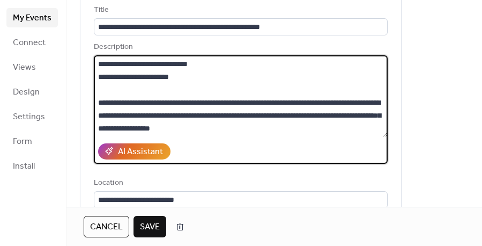
drag, startPoint x: 203, startPoint y: 79, endPoint x: 87, endPoint y: 63, distance: 117.5
click at [87, 63] on div "**********" at bounding box center [240, 134] width 321 height 289
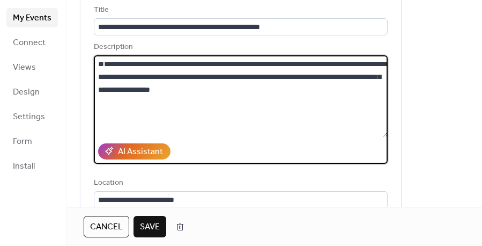
click at [95, 86] on textarea "**********" at bounding box center [241, 96] width 294 height 82
click at [117, 121] on textarea "**********" at bounding box center [241, 96] width 294 height 82
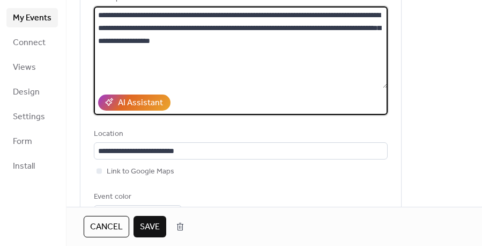
scroll to position [163, 0]
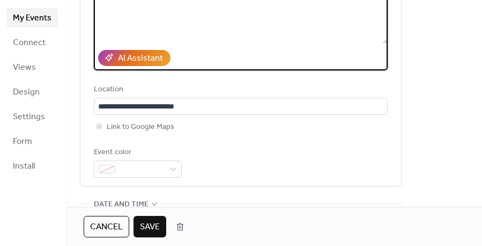
type textarea "**********"
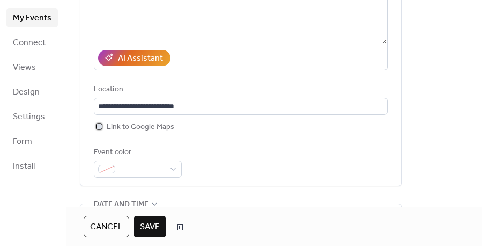
click at [98, 123] on div at bounding box center [99, 125] width 5 height 5
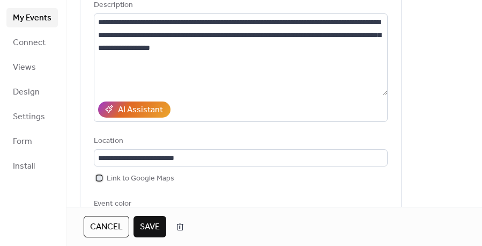
scroll to position [110, 0]
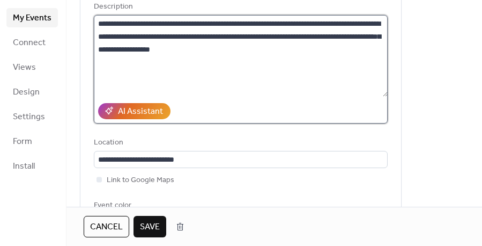
click at [112, 65] on textarea "**********" at bounding box center [241, 56] width 294 height 82
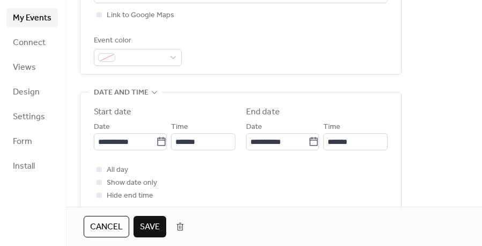
scroll to position [1, 0]
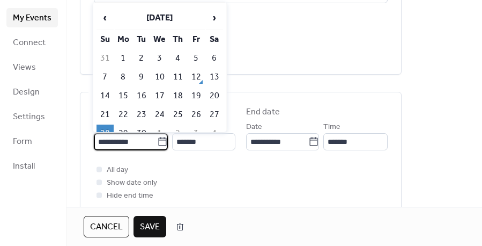
click at [137, 141] on input "**********" at bounding box center [125, 141] width 63 height 17
click at [194, 95] on td "19" at bounding box center [196, 96] width 17 height 18
type input "**********"
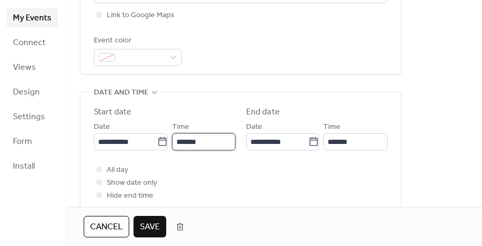
click at [184, 142] on input "*******" at bounding box center [203, 141] width 63 height 17
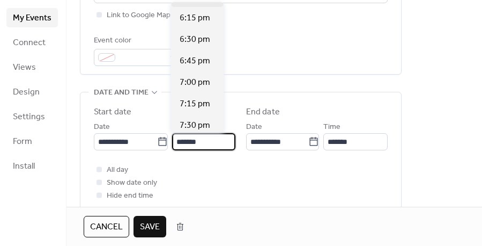
scroll to position [1583, 0]
click at [188, 99] on span "7:30 pm" at bounding box center [195, 103] width 31 height 13
type input "*******"
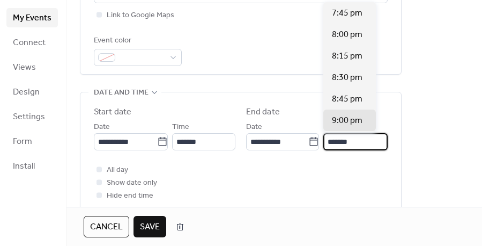
click at [343, 141] on input "*******" at bounding box center [355, 141] width 64 height 17
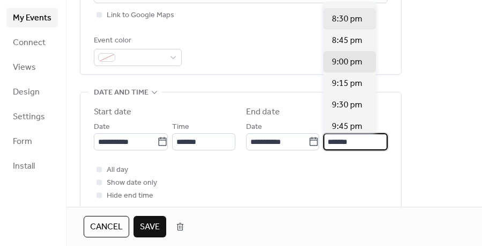
scroll to position [64, 0]
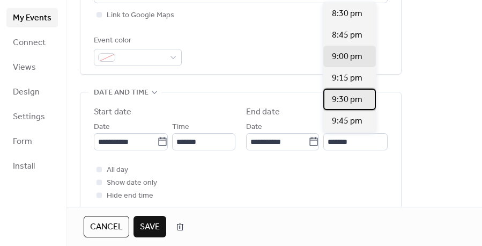
click at [342, 93] on span "9:30 pm" at bounding box center [347, 99] width 31 height 13
type input "*******"
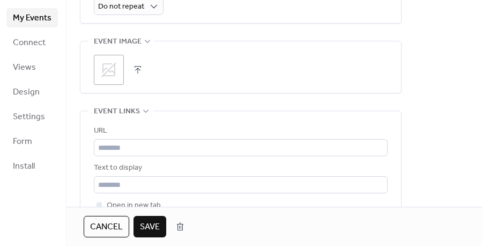
scroll to position [523, 0]
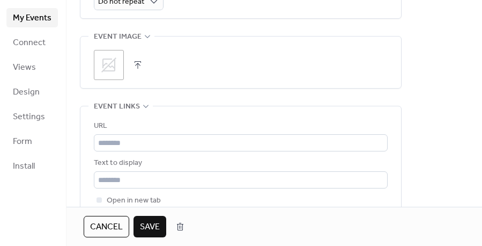
click at [106, 67] on icon at bounding box center [108, 64] width 17 height 17
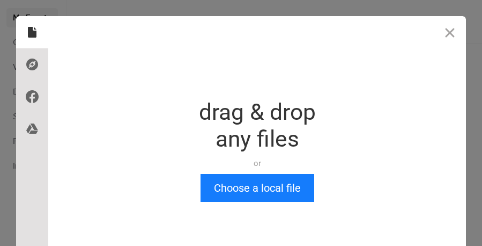
scroll to position [0, 0]
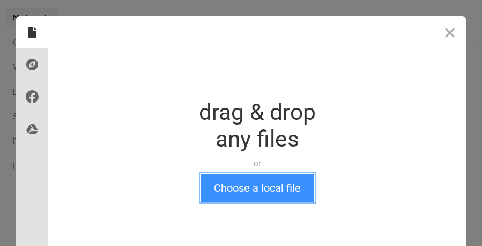
click at [235, 179] on button "Choose a local file" at bounding box center [258, 188] width 114 height 28
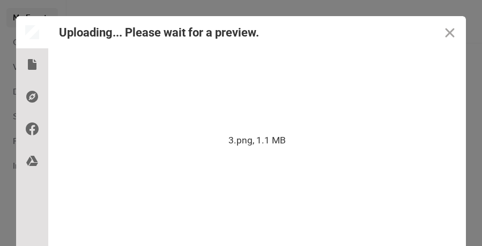
scroll to position [54, 0]
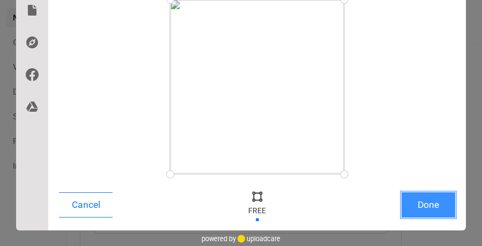
click at [419, 210] on button "Done" at bounding box center [429, 204] width 54 height 25
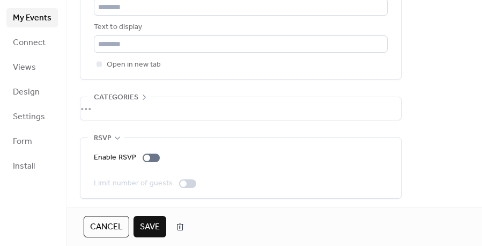
scroll to position [661, 0]
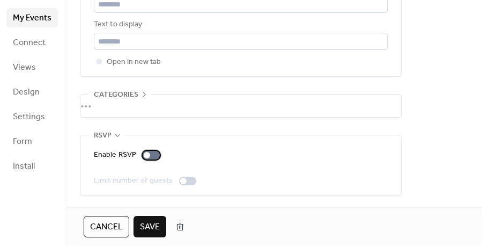
click at [151, 151] on div at bounding box center [151, 155] width 17 height 9
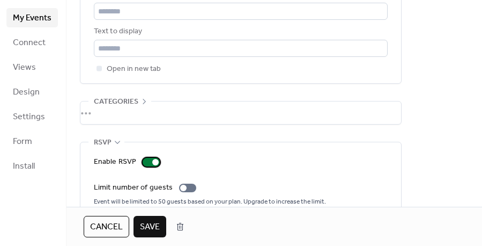
scroll to position [673, 0]
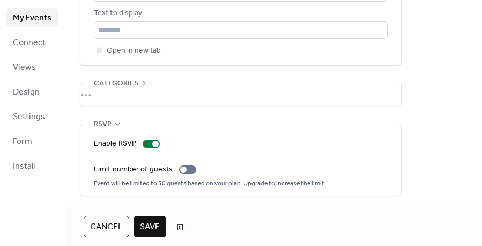
click at [154, 227] on span "Save" at bounding box center [150, 226] width 20 height 13
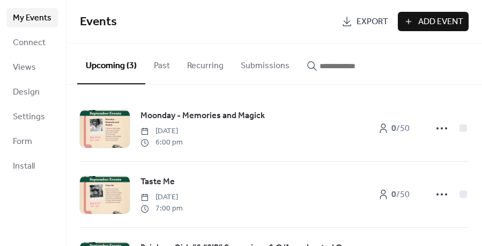
click at [29, 21] on span "My Events" at bounding box center [32, 18] width 39 height 13
click at [102, 67] on button "Upcoming (3)" at bounding box center [111, 63] width 68 height 41
click at [199, 68] on button "Recurring" at bounding box center [206, 63] width 54 height 40
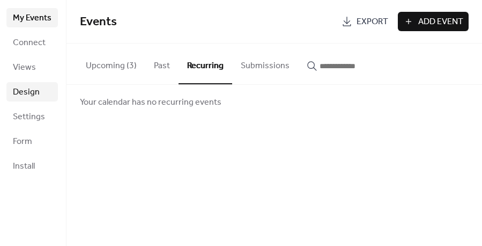
click at [34, 93] on span "Design" at bounding box center [26, 92] width 27 height 13
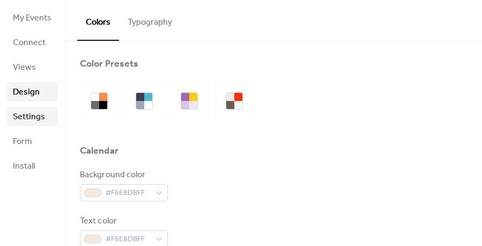
click at [28, 117] on span "Settings" at bounding box center [29, 116] width 32 height 13
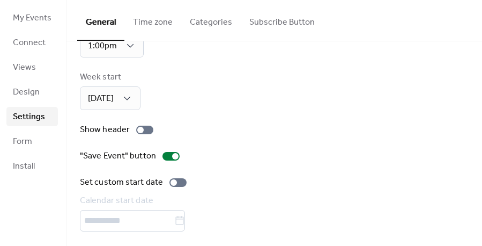
scroll to position [93, 0]
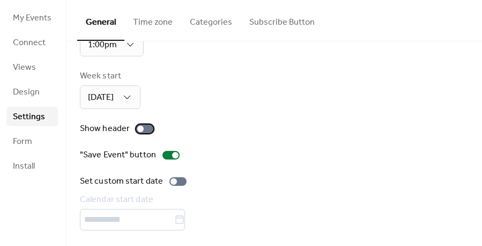
click at [142, 124] on div at bounding box center [144, 128] width 17 height 9
click at [136, 129] on div at bounding box center [144, 128] width 17 height 9
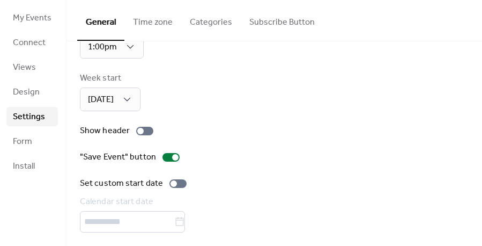
click at [201, 22] on button "Categories" at bounding box center [211, 20] width 60 height 40
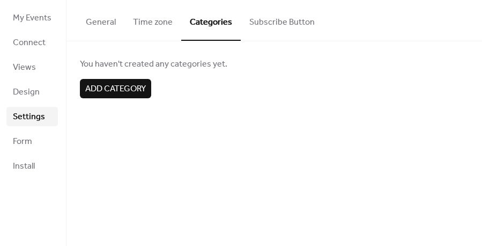
click at [275, 22] on button "Subscribe Button" at bounding box center [282, 20] width 83 height 40
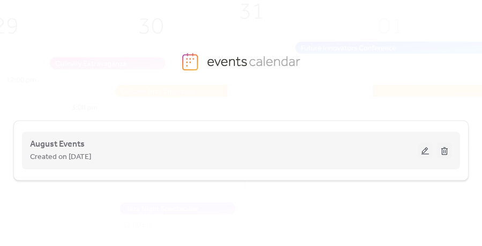
click at [423, 151] on button at bounding box center [425, 150] width 15 height 16
click at [85, 144] on div "August Events Created on 5-Aug-2025" at bounding box center [224, 150] width 388 height 26
click at [426, 151] on button at bounding box center [425, 150] width 15 height 16
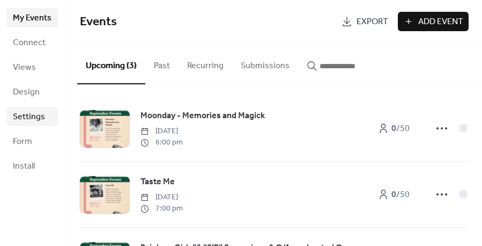
click at [36, 116] on span "Settings" at bounding box center [29, 116] width 32 height 13
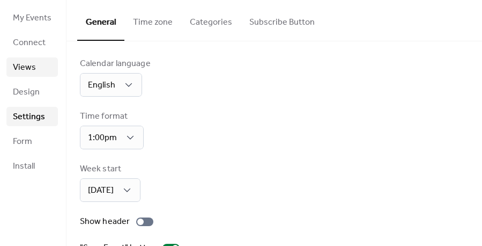
click at [34, 67] on span "Views" at bounding box center [24, 67] width 23 height 13
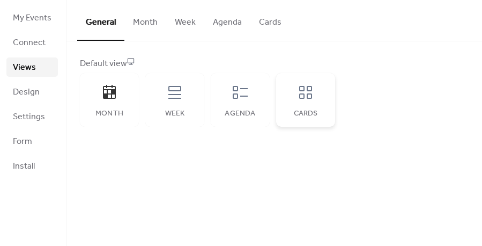
click at [306, 93] on icon at bounding box center [305, 92] width 13 height 13
click at [262, 23] on button "Cards" at bounding box center [270, 20] width 40 height 40
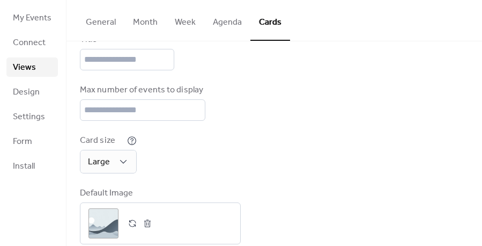
scroll to position [128, 0]
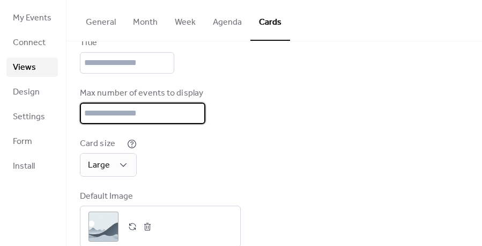
click at [89, 116] on input "*" at bounding box center [142, 112] width 125 height 21
drag, startPoint x: 91, startPoint y: 110, endPoint x: 78, endPoint y: 110, distance: 12.3
click at [78, 110] on div "Disabled Enabled Fixed height Calendar height (px) *** Title Max number of even…" at bounding box center [275, 89] width 416 height 350
type input "*"
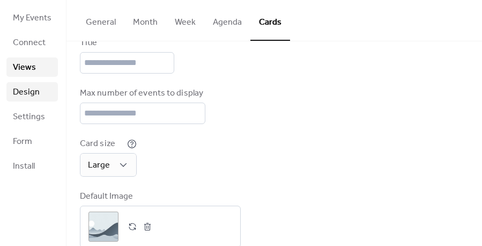
click at [31, 98] on span "Design" at bounding box center [26, 92] width 27 height 13
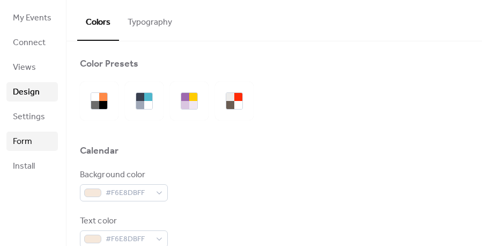
click at [29, 145] on span "Form" at bounding box center [22, 141] width 19 height 13
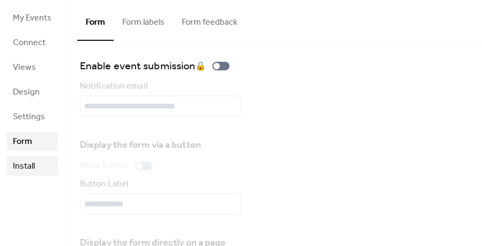
click at [30, 167] on span "Install" at bounding box center [24, 166] width 22 height 13
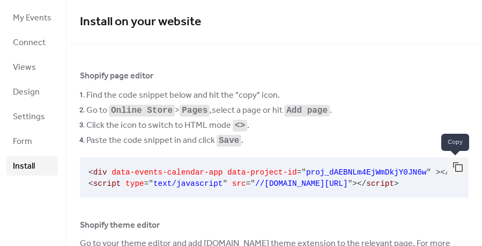
click at [455, 168] on button "button" at bounding box center [457, 166] width 21 height 19
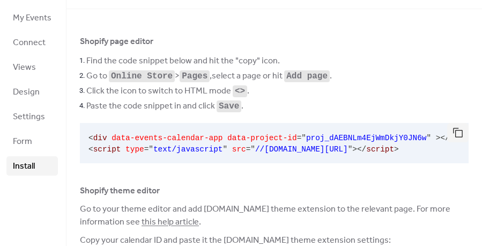
scroll to position [34, 0]
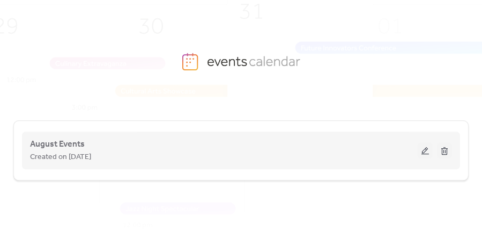
click at [428, 149] on button at bounding box center [425, 150] width 15 height 16
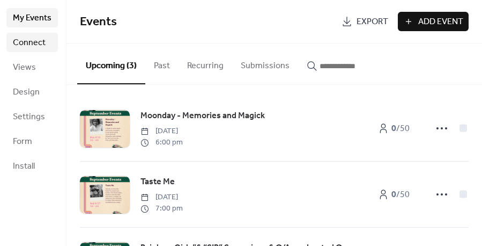
click at [29, 42] on span "Connect" at bounding box center [29, 42] width 33 height 13
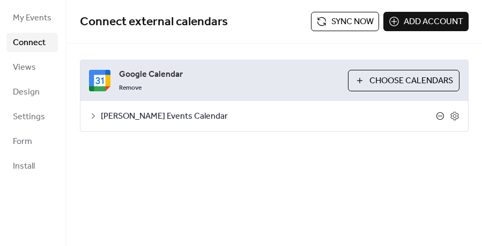
click at [438, 113] on icon at bounding box center [441, 116] width 8 height 8
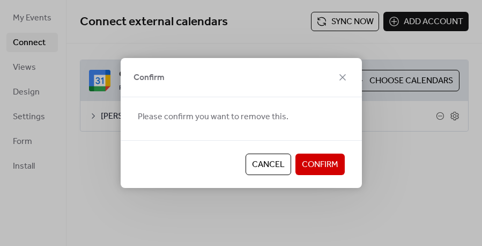
click at [316, 166] on span "Confirm" at bounding box center [320, 164] width 36 height 13
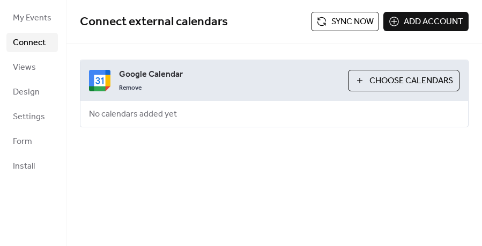
click at [321, 23] on button "Sync now" at bounding box center [345, 21] width 68 height 19
click at [31, 88] on span "Design" at bounding box center [26, 92] width 27 height 13
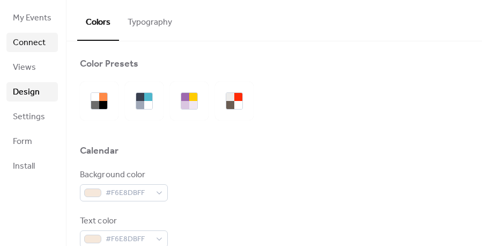
click at [27, 41] on span "Connect" at bounding box center [29, 42] width 33 height 13
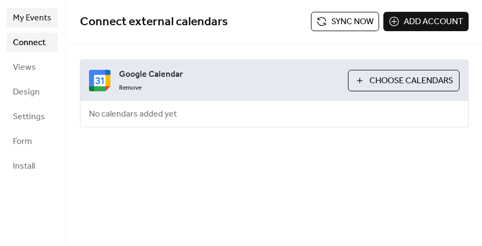
click at [32, 21] on span "My Events" at bounding box center [32, 18] width 39 height 13
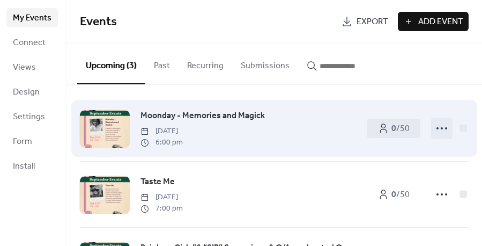
click at [441, 128] on icon at bounding box center [441, 128] width 17 height 17
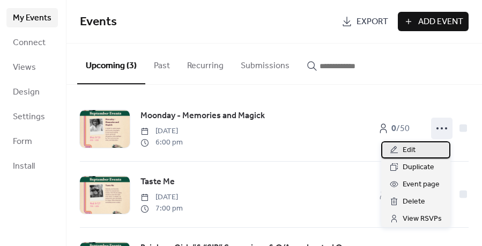
click at [414, 154] on span "Edit" at bounding box center [409, 150] width 13 height 13
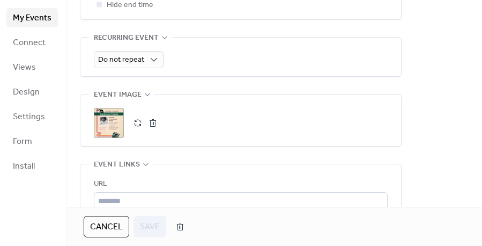
scroll to position [468, 0]
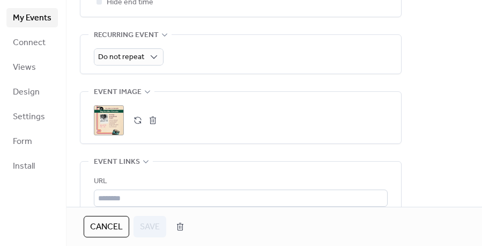
click at [107, 121] on div ";" at bounding box center [109, 120] width 30 height 30
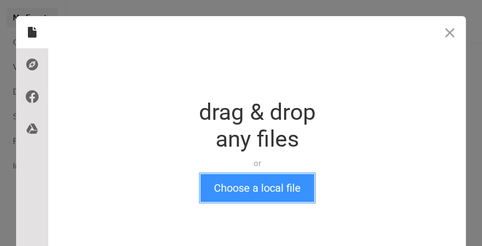
click at [246, 193] on button "Choose a local file" at bounding box center [258, 188] width 114 height 28
click at [262, 191] on button "Choose a local file" at bounding box center [258, 188] width 114 height 28
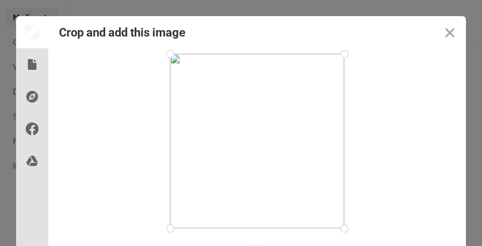
scroll to position [54, 0]
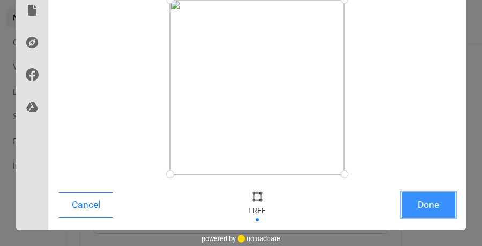
click at [426, 202] on button "Done" at bounding box center [429, 204] width 54 height 25
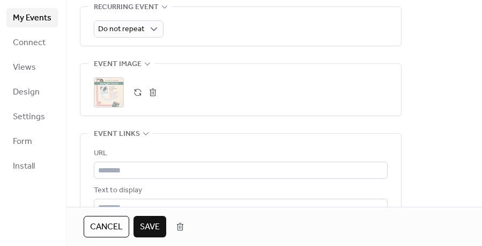
scroll to position [497, 0]
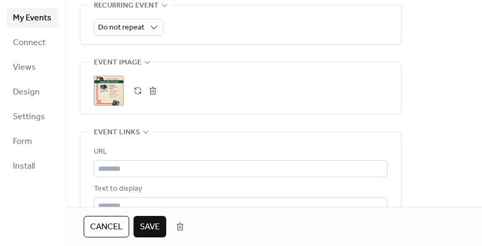
click at [158, 227] on span "Save" at bounding box center [150, 226] width 20 height 13
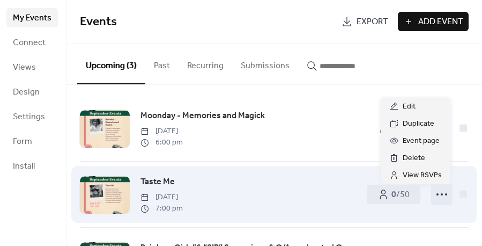
click at [436, 192] on icon at bounding box center [441, 194] width 17 height 17
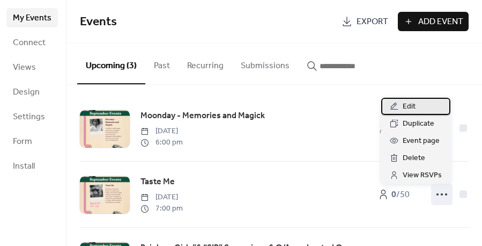
click at [399, 104] on div "Edit" at bounding box center [415, 106] width 69 height 17
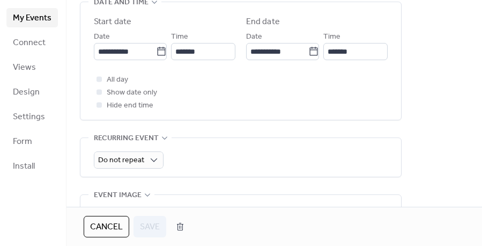
scroll to position [398, 0]
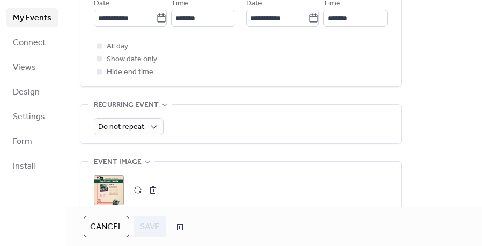
click at [113, 188] on div ";" at bounding box center [109, 190] width 30 height 30
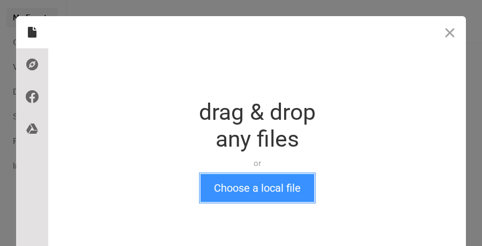
click at [222, 190] on button "Choose a local file" at bounding box center [258, 188] width 114 height 28
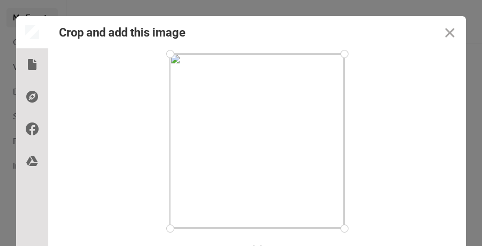
scroll to position [54, 0]
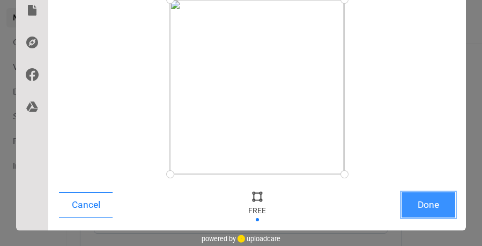
click at [423, 204] on button "Done" at bounding box center [429, 204] width 54 height 25
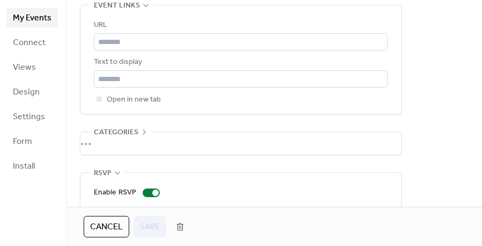
scroll to position [673, 0]
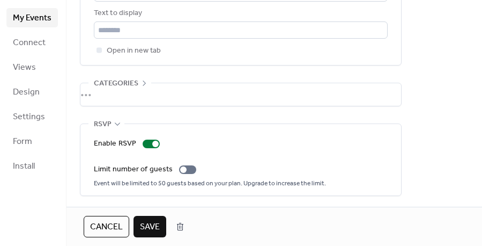
click at [146, 224] on span "Save" at bounding box center [150, 226] width 20 height 13
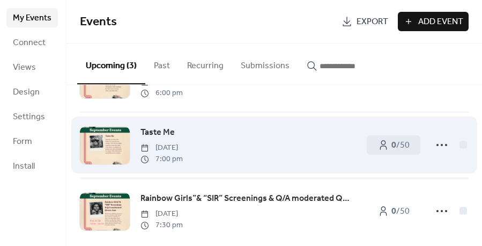
scroll to position [58, 0]
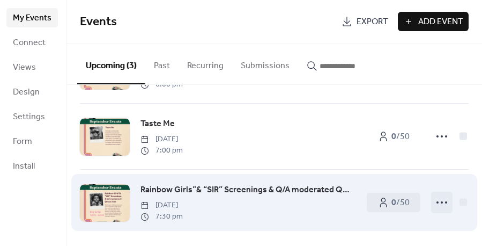
click at [437, 202] on icon at bounding box center [441, 202] width 17 height 17
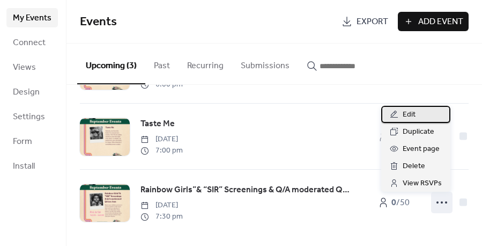
click at [405, 117] on span "Edit" at bounding box center [409, 114] width 13 height 13
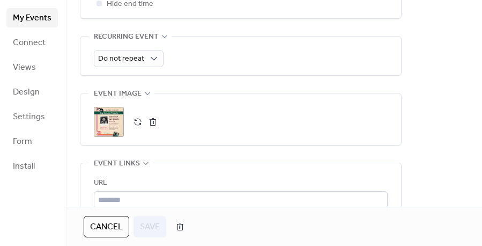
scroll to position [476, 0]
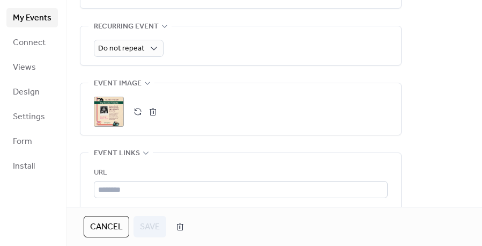
click at [106, 116] on div ";" at bounding box center [109, 112] width 30 height 30
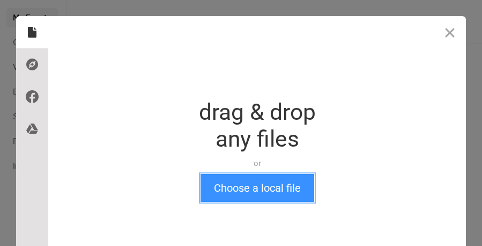
click at [254, 184] on button "Choose a local file" at bounding box center [258, 188] width 114 height 28
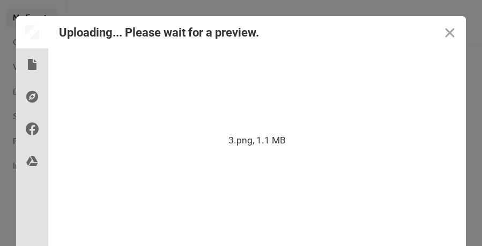
scroll to position [54, 0]
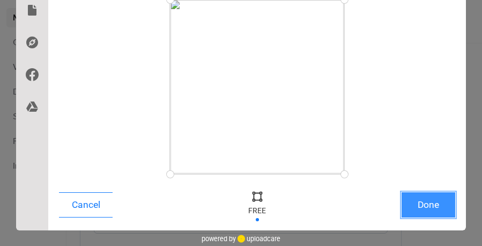
click at [429, 209] on button "Done" at bounding box center [429, 204] width 54 height 25
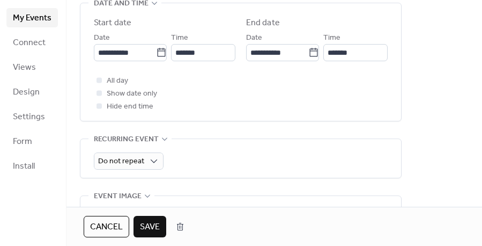
scroll to position [392, 0]
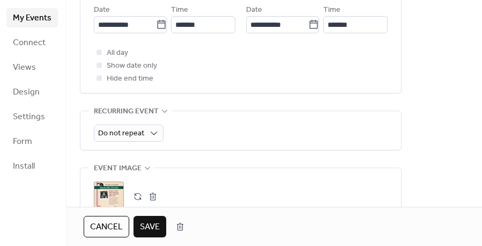
click at [153, 226] on span "Save" at bounding box center [150, 226] width 20 height 13
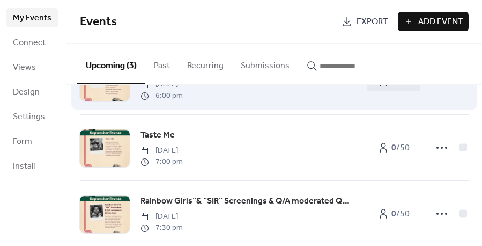
scroll to position [58, 0]
